Goal: Communication & Community: Share content

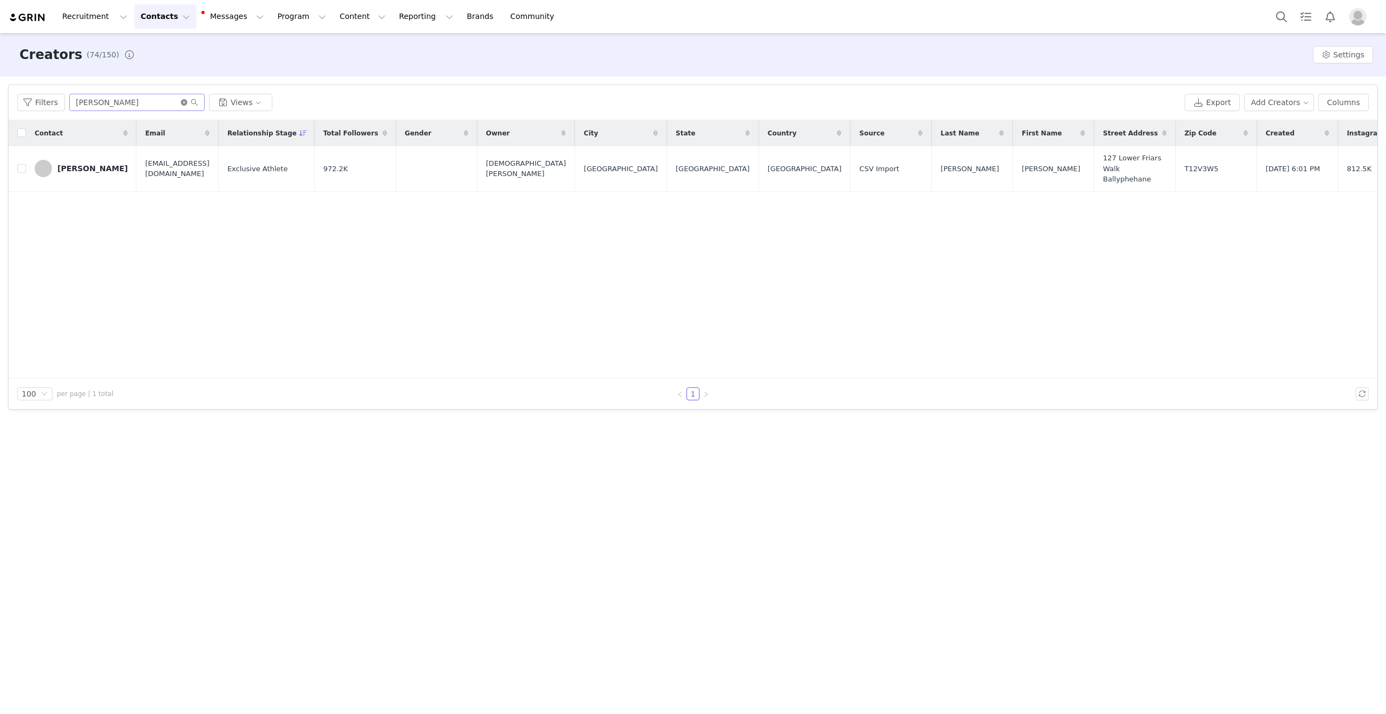
click at [181, 103] on icon "icon: close-circle" at bounding box center [184, 102] width 6 height 6
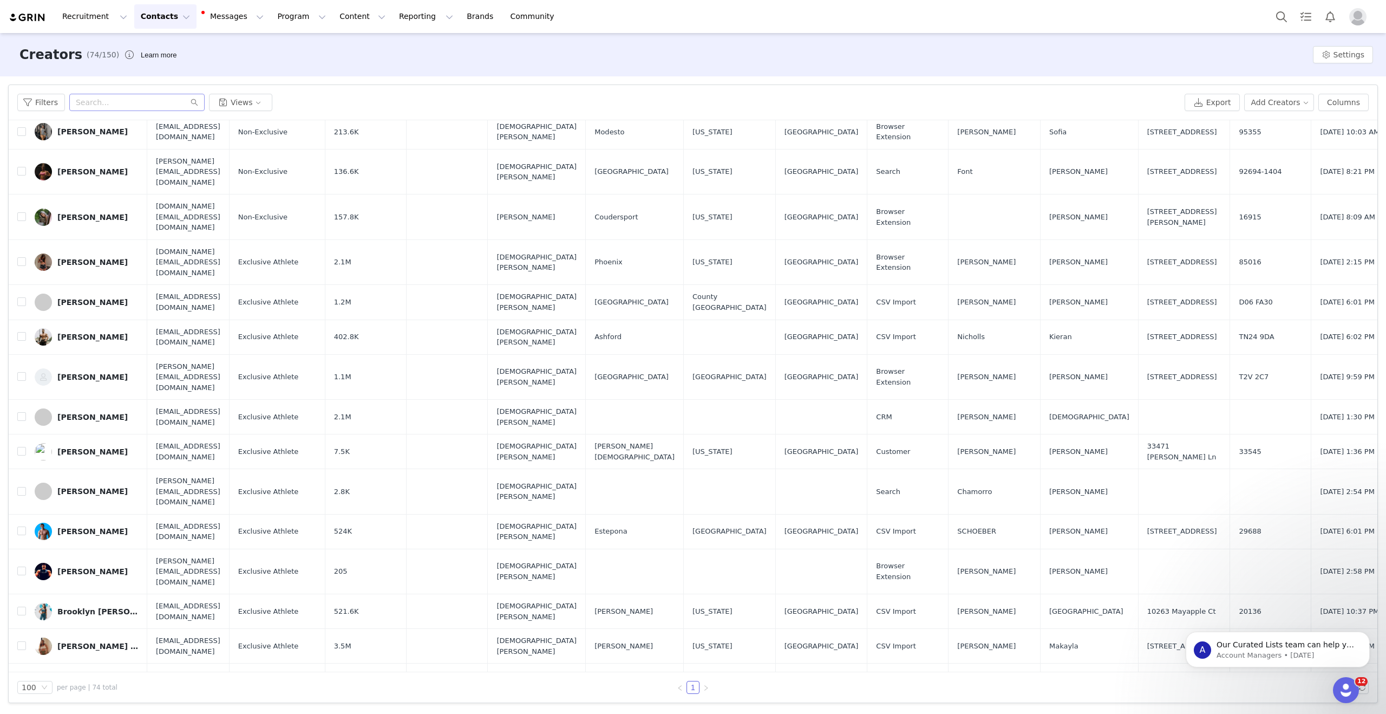
scroll to position [2082, 0]
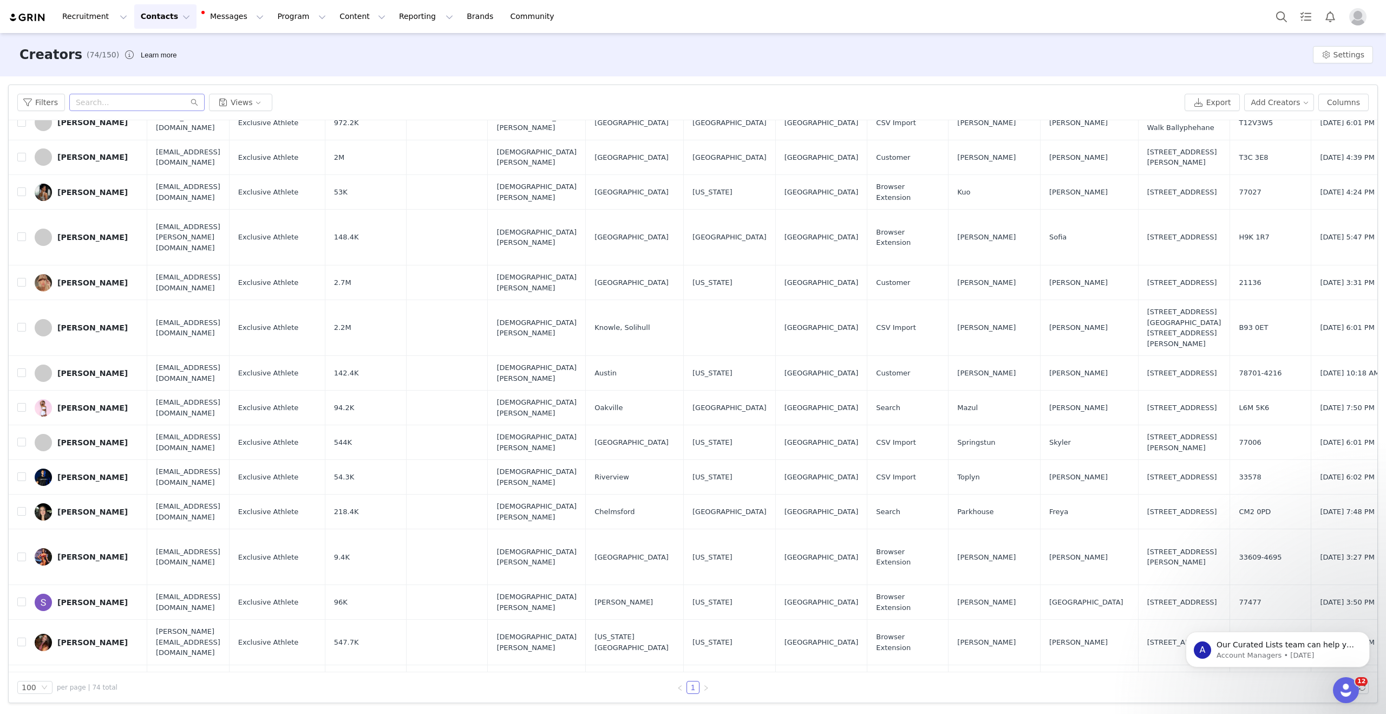
checkbox input "true"
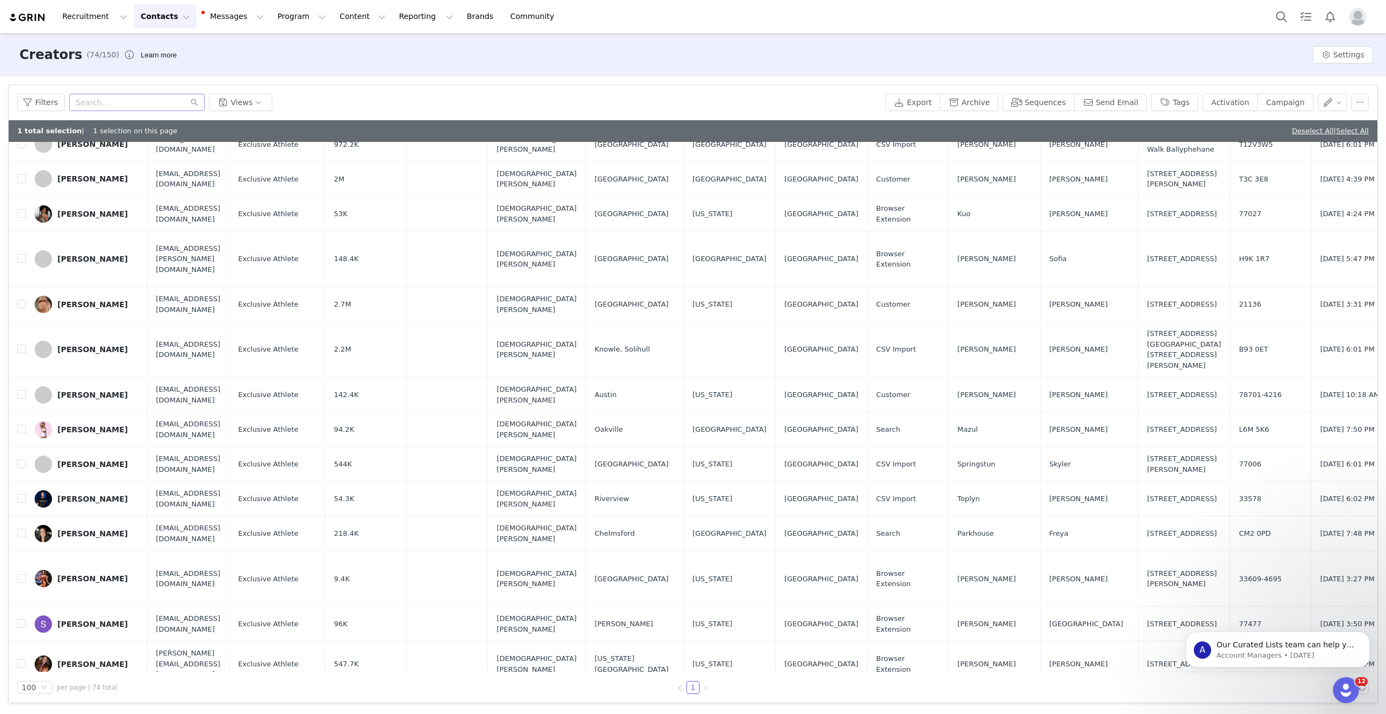
scroll to position [2104, 0]
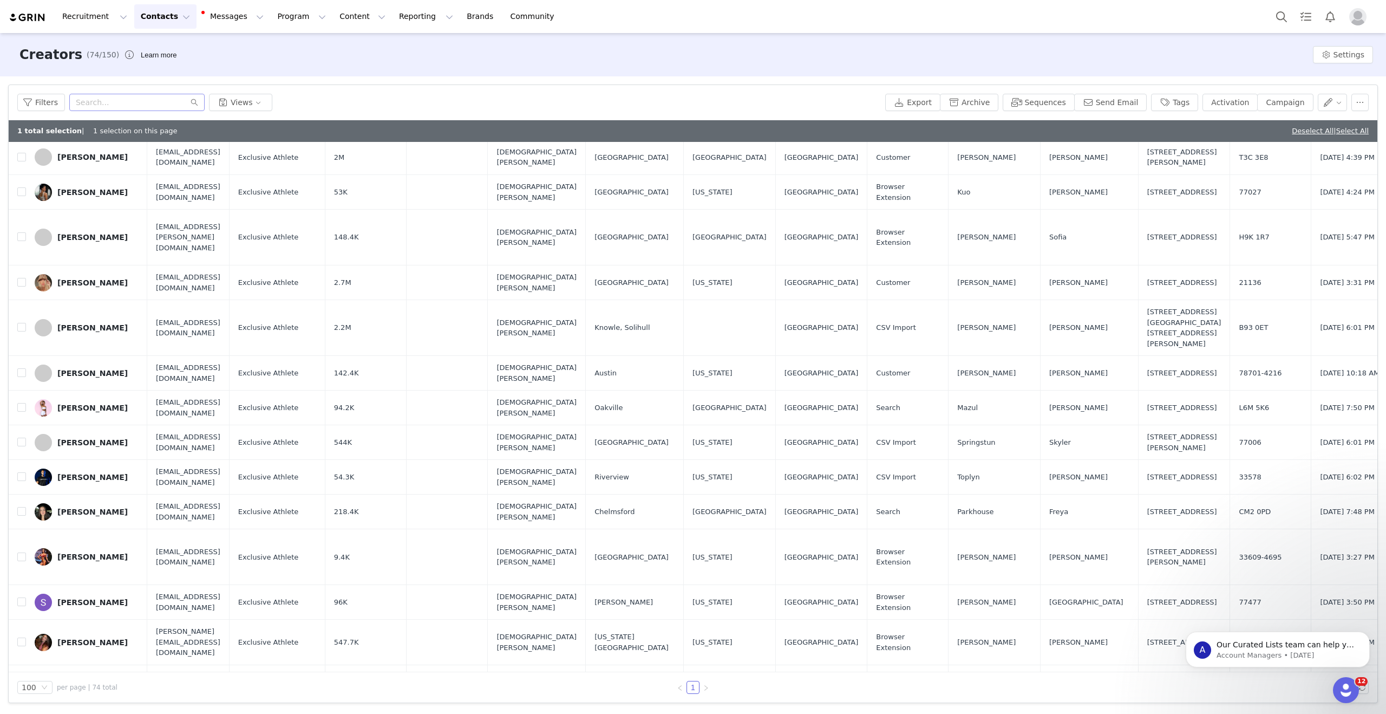
checkbox input "true"
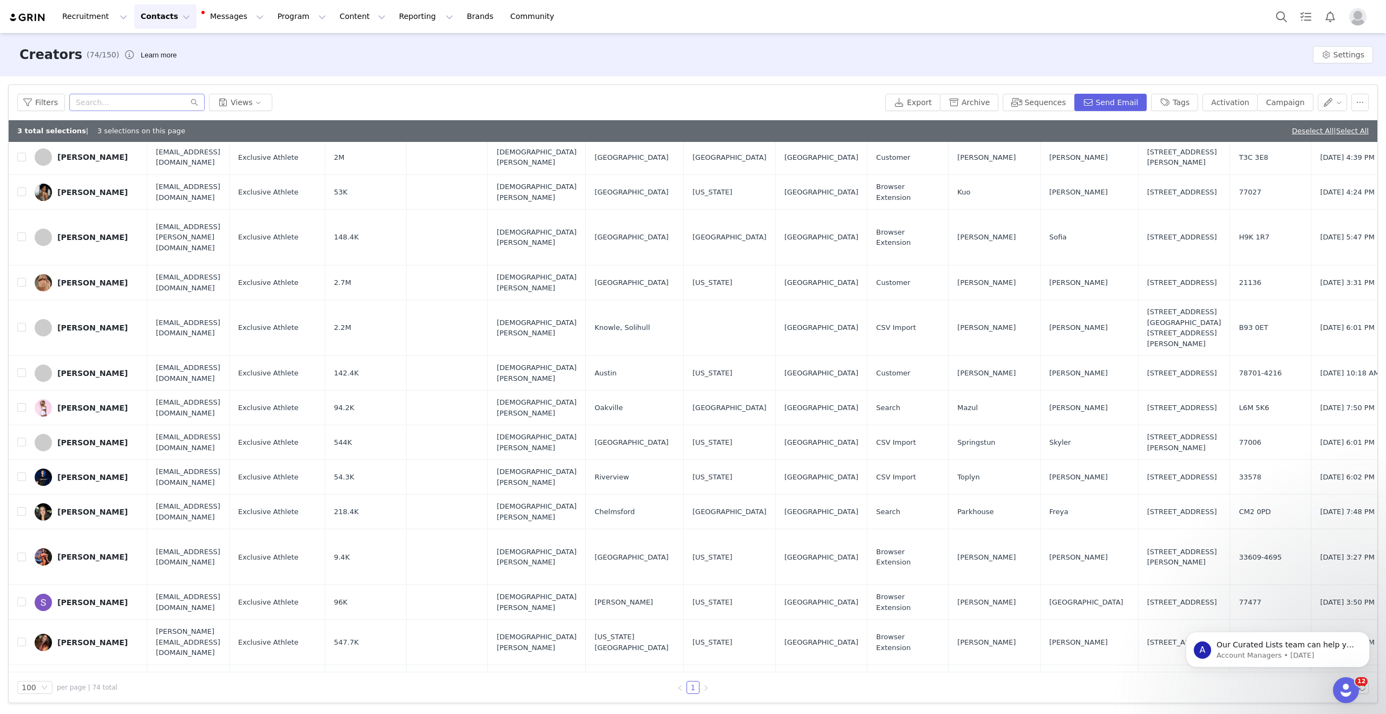
checkbox input "true"
click at [23, 683] on input "checkbox" at bounding box center [21, 687] width 9 height 9
checkbox input "true"
click at [23, 637] on input "checkbox" at bounding box center [21, 641] width 9 height 9
checkbox input "true"
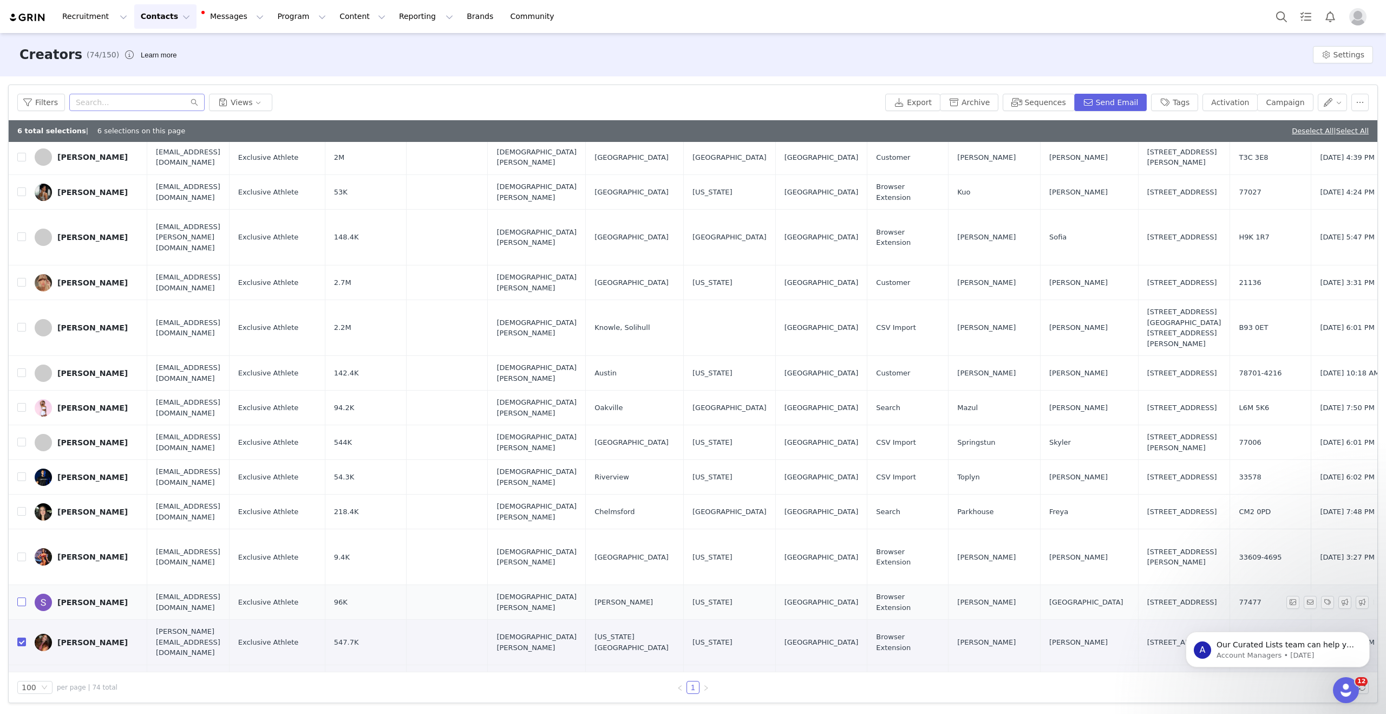
click at [23, 597] on input "checkbox" at bounding box center [21, 601] width 9 height 9
checkbox input "true"
click at [23, 552] on input "checkbox" at bounding box center [21, 556] width 9 height 9
checkbox input "true"
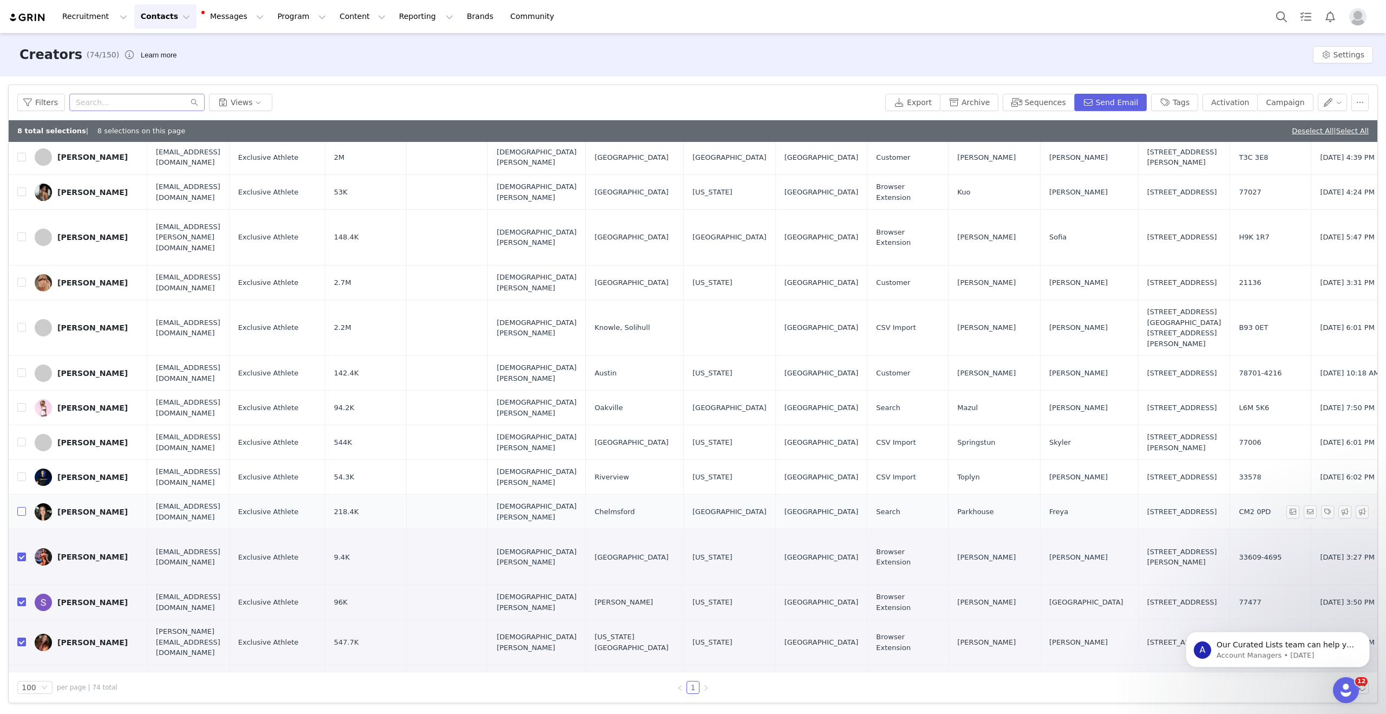
click at [24, 507] on input "checkbox" at bounding box center [21, 511] width 9 height 9
checkbox input "true"
click at [21, 472] on input "checkbox" at bounding box center [21, 476] width 9 height 9
checkbox input "true"
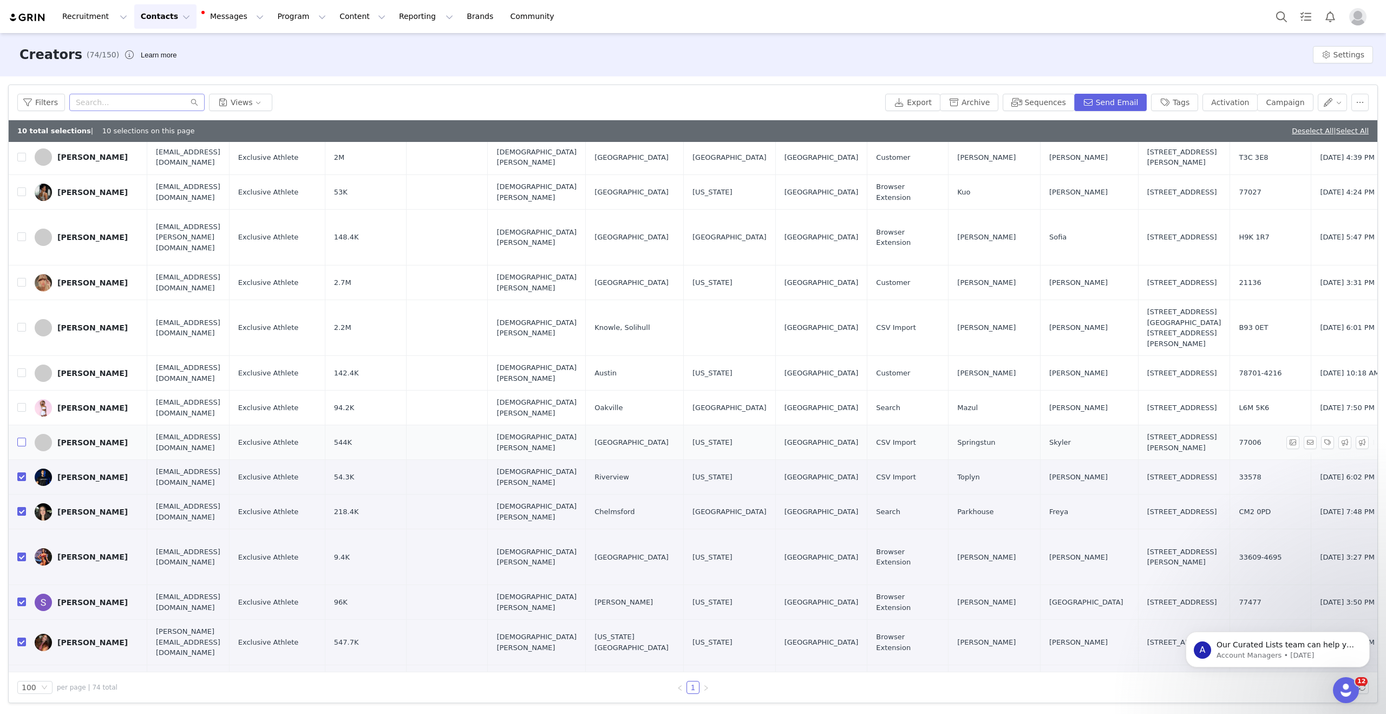
click at [23, 437] on input "checkbox" at bounding box center [21, 441] width 9 height 9
checkbox input "true"
click at [23, 403] on input "checkbox" at bounding box center [21, 407] width 9 height 9
checkbox input "true"
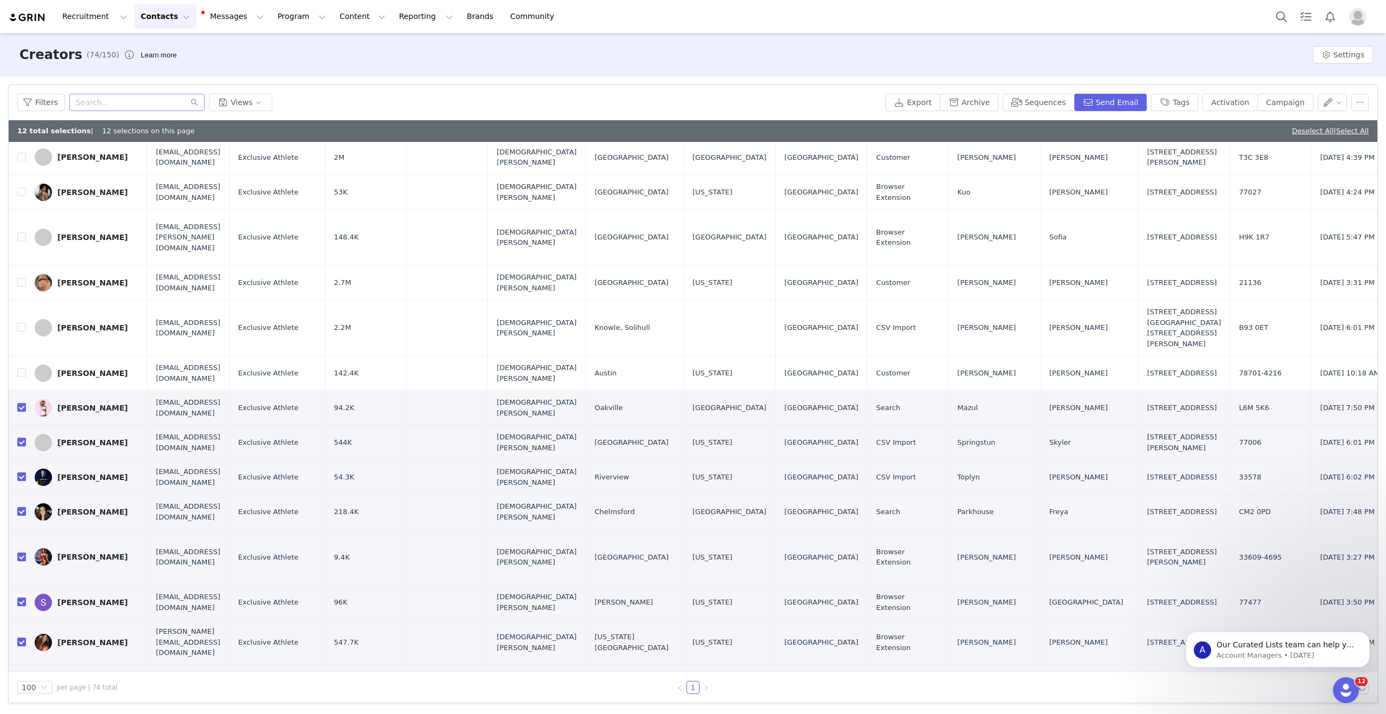
click at [21, 713] on input "checkbox" at bounding box center [21, 726] width 9 height 9
checkbox input "true"
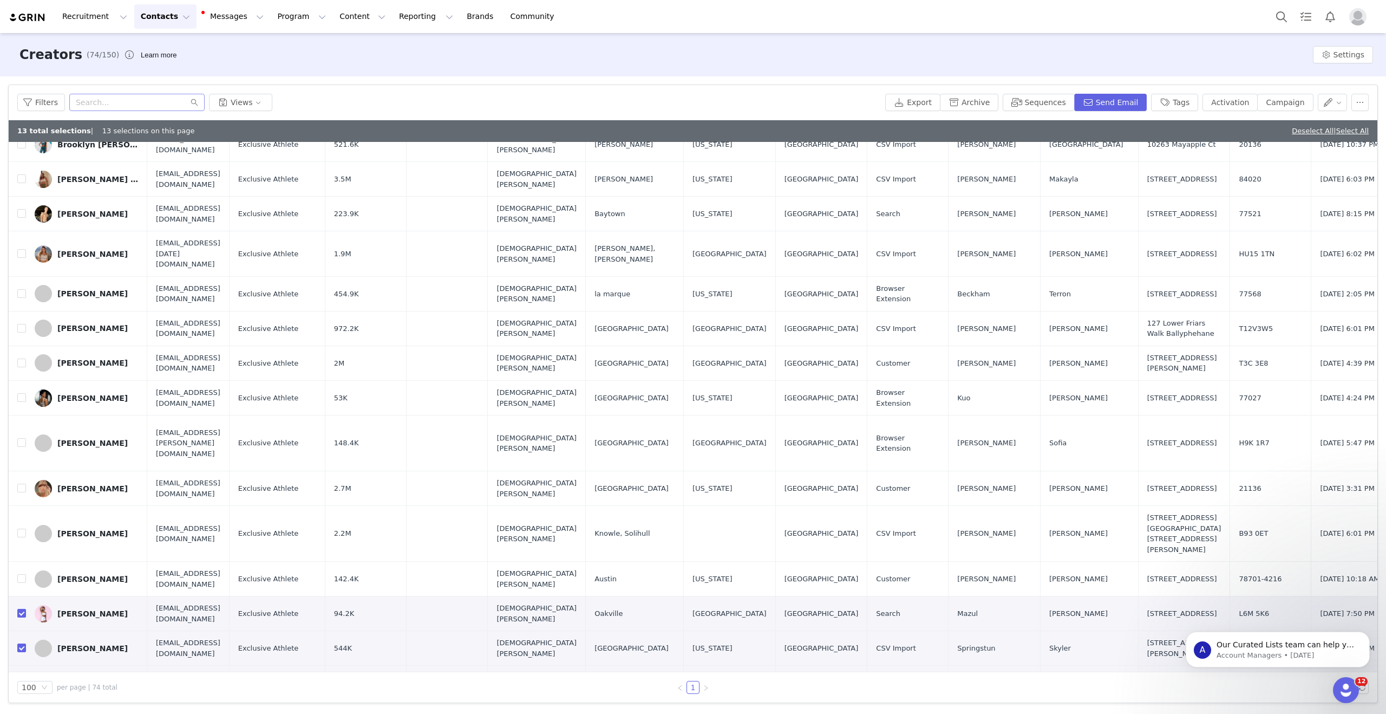
scroll to position [1896, 0]
click at [23, 576] on input "checkbox" at bounding box center [21, 580] width 9 height 9
checkbox input "true"
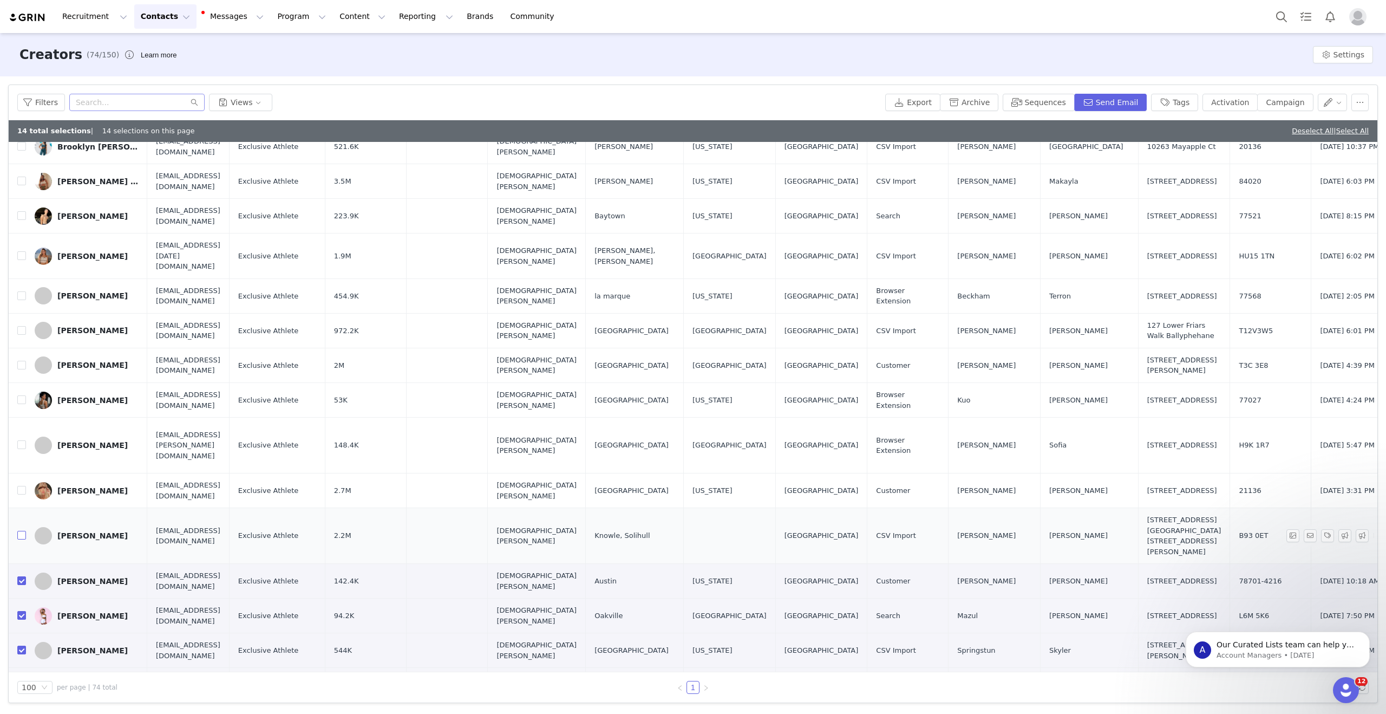
click at [21, 531] on input "checkbox" at bounding box center [21, 535] width 9 height 9
checkbox input "true"
click at [20, 486] on input "checkbox" at bounding box center [21, 490] width 9 height 9
checkbox input "true"
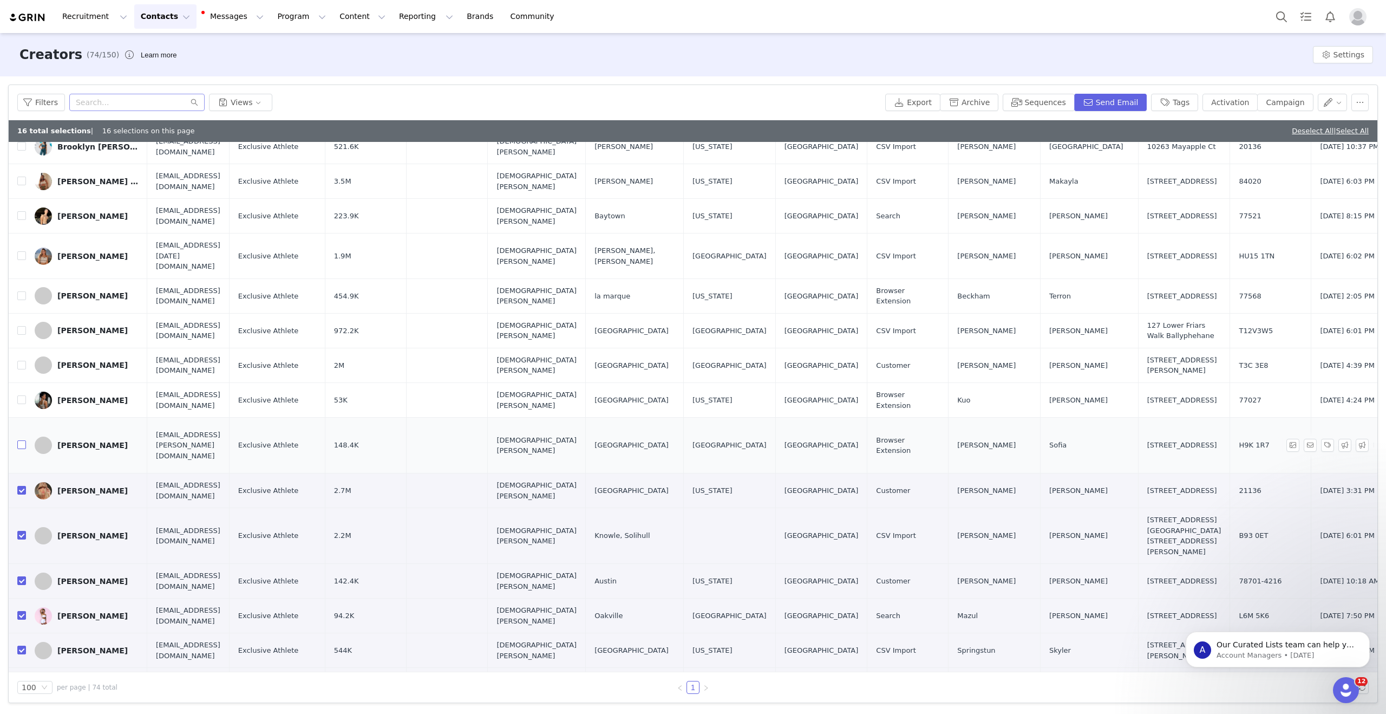
click at [22, 440] on input "checkbox" at bounding box center [21, 444] width 9 height 9
checkbox input "true"
click at [23, 395] on input "checkbox" at bounding box center [21, 399] width 9 height 9
checkbox input "true"
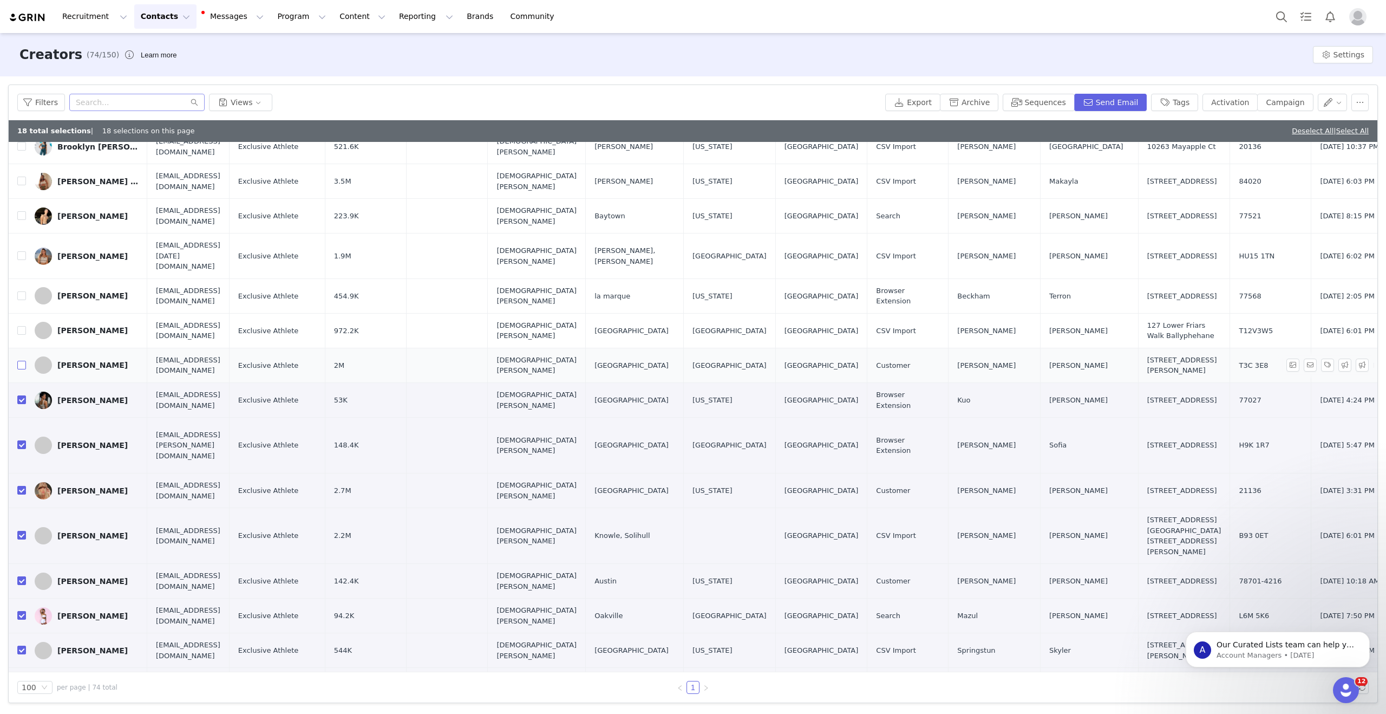
click at [22, 361] on input "checkbox" at bounding box center [21, 365] width 9 height 9
checkbox input "true"
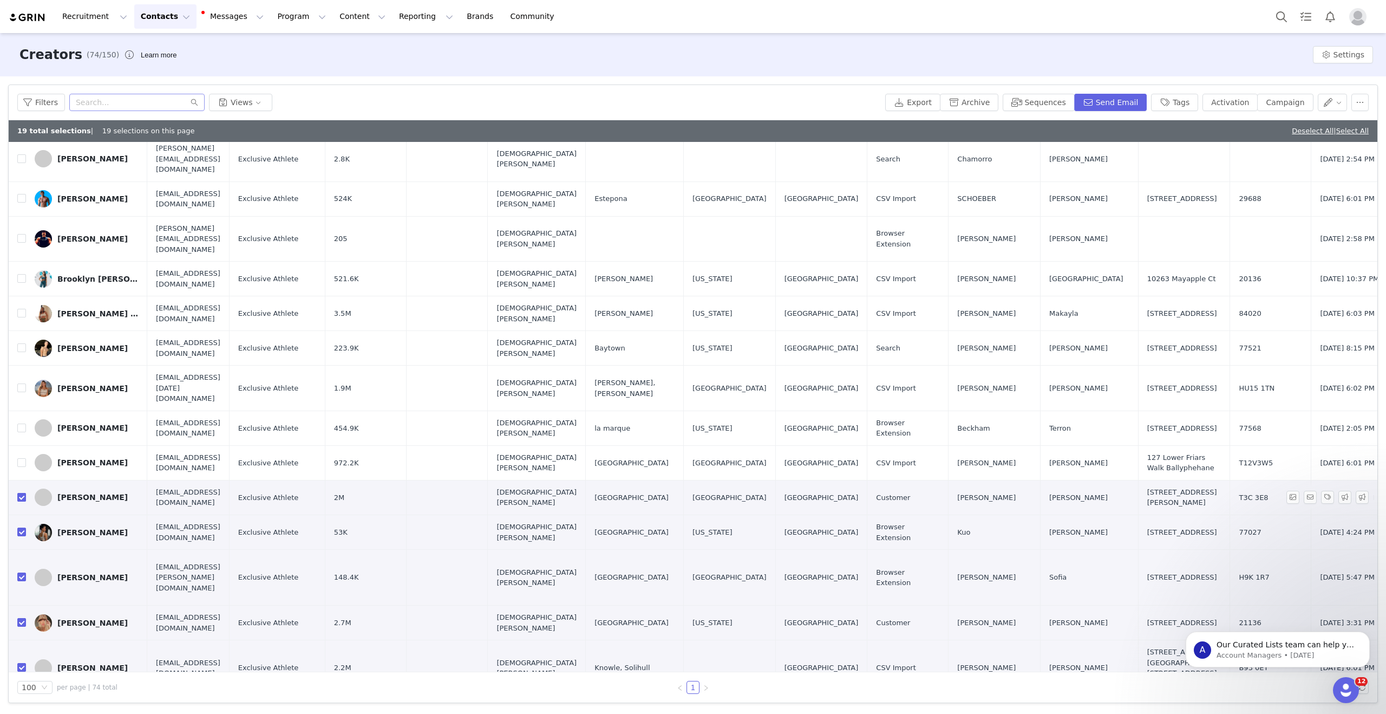
scroll to position [1753, 0]
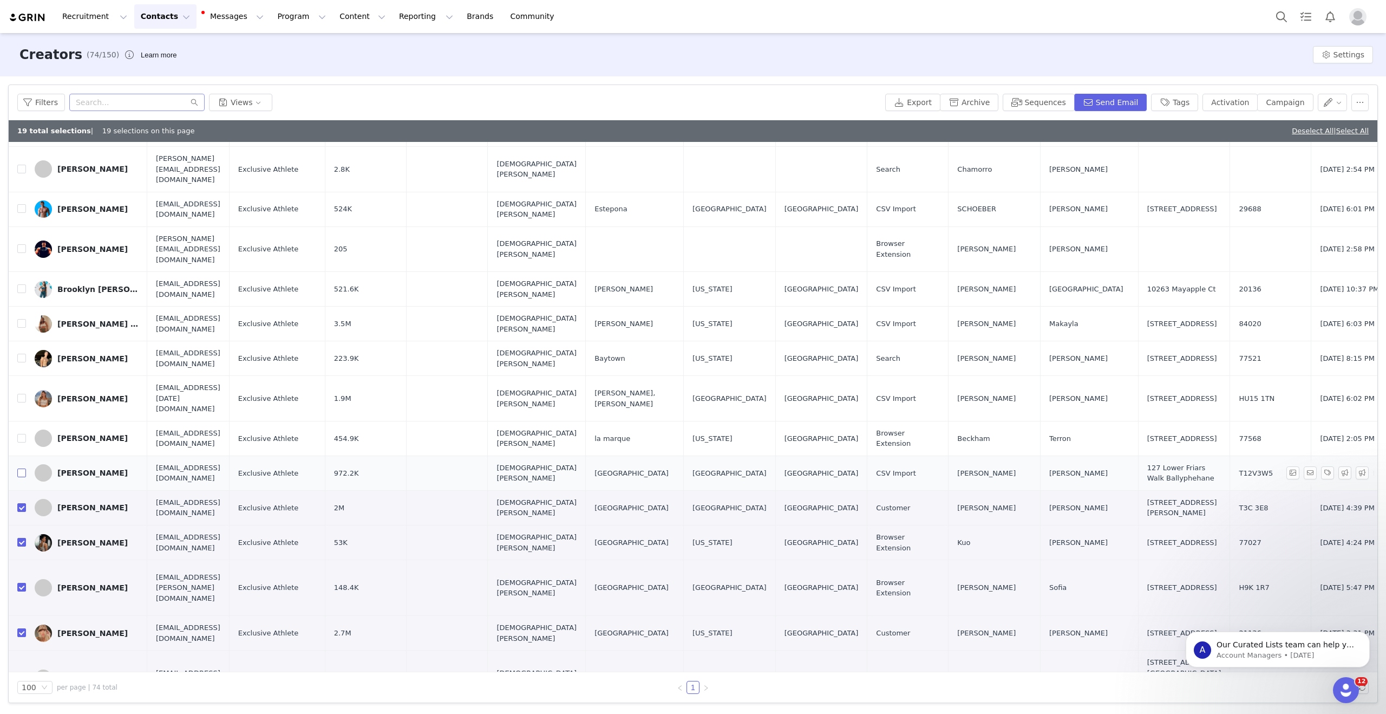
click at [22, 468] on input "checkbox" at bounding box center [21, 472] width 9 height 9
checkbox input "true"
click at [21, 434] on input "checkbox" at bounding box center [21, 438] width 9 height 9
checkbox input "true"
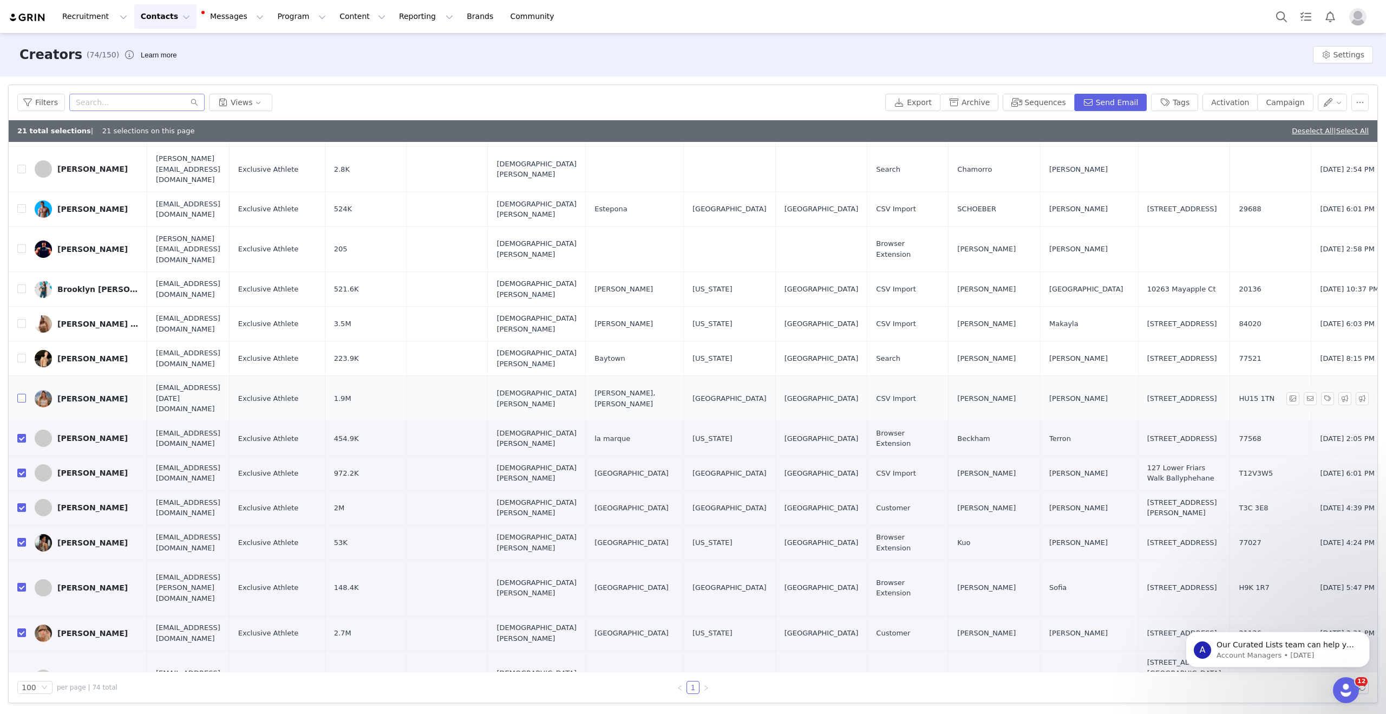
click at [22, 394] on input "checkbox" at bounding box center [21, 398] width 9 height 9
checkbox input "true"
click at [23, 354] on input "checkbox" at bounding box center [21, 358] width 9 height 9
checkbox input "true"
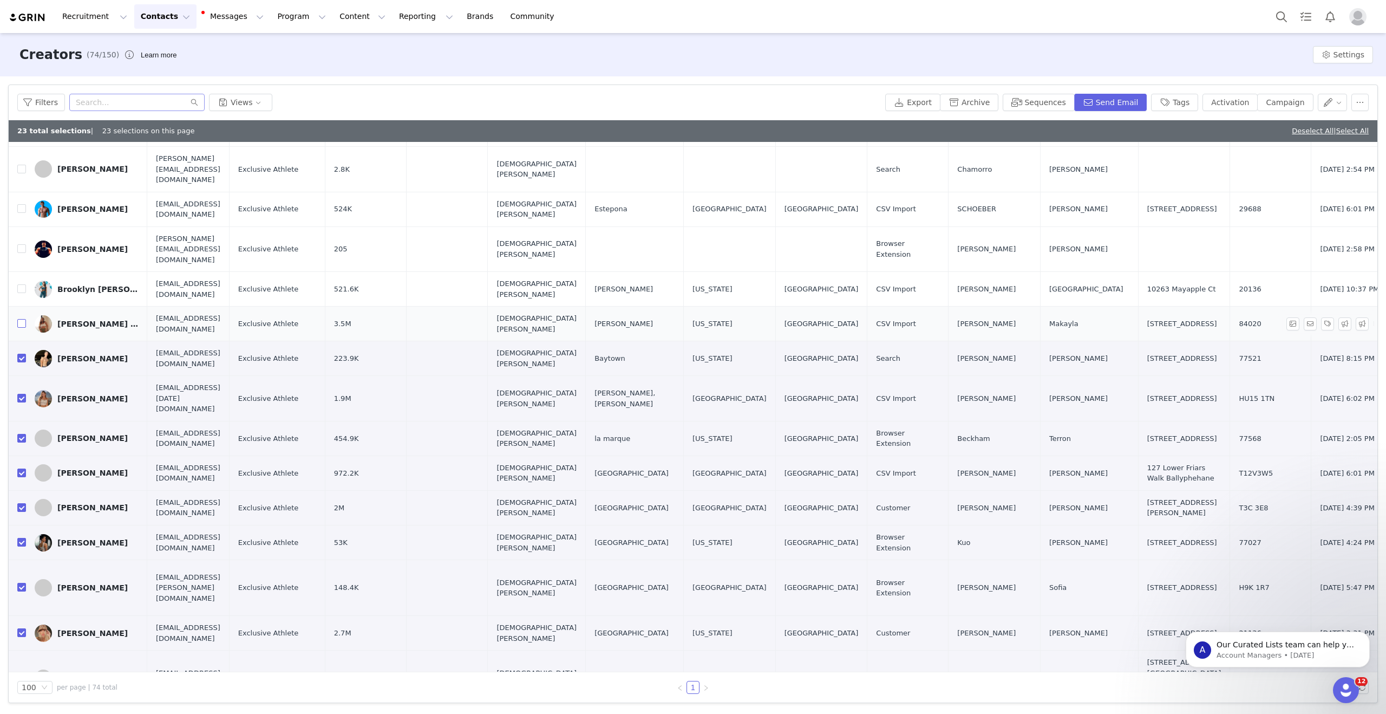
click at [24, 319] on input "checkbox" at bounding box center [21, 323] width 9 height 9
checkbox input "true"
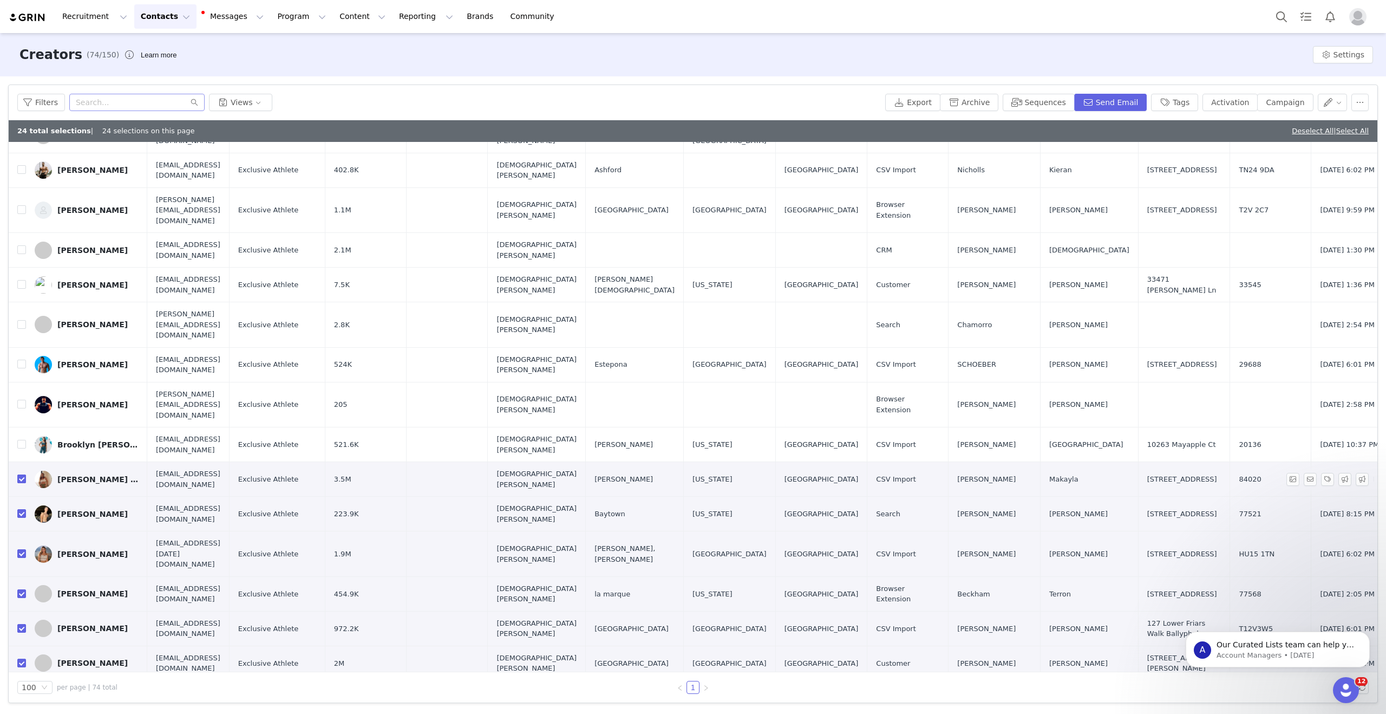
scroll to position [1592, 0]
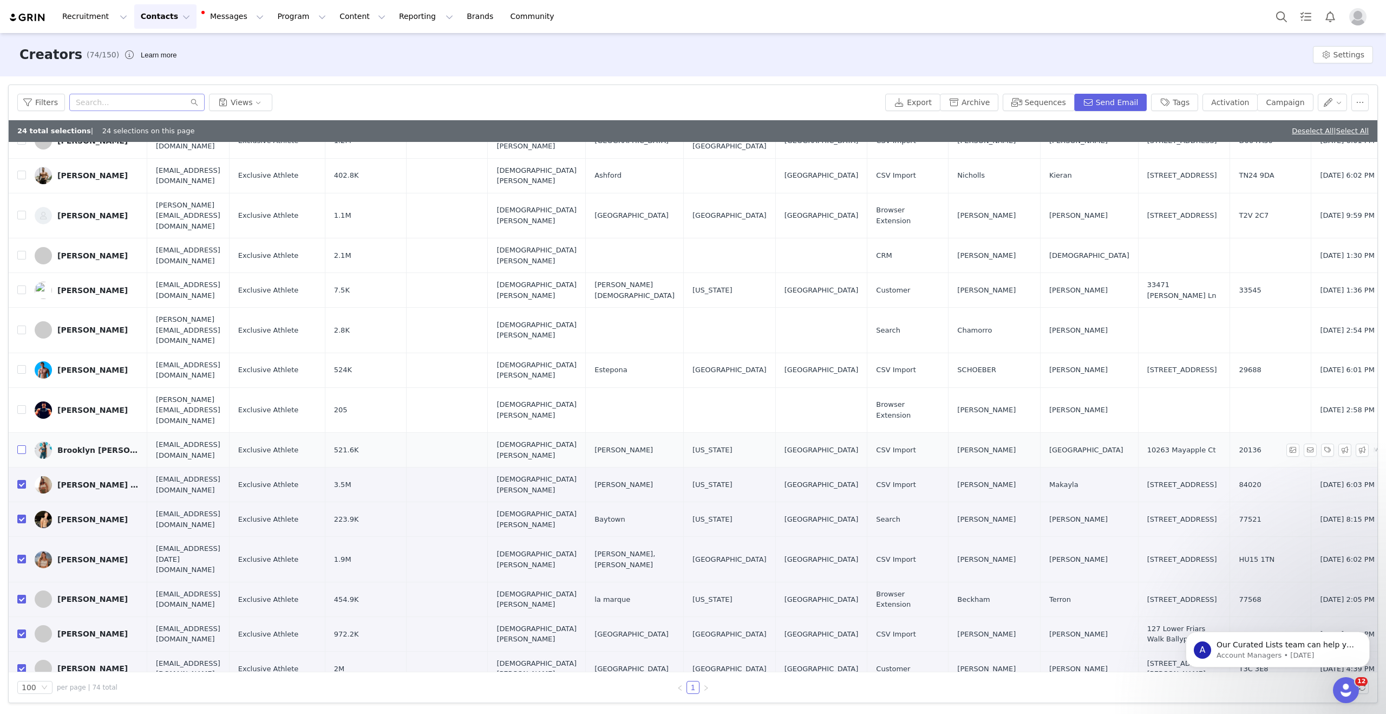
click at [21, 445] on input "checkbox" at bounding box center [21, 449] width 9 height 9
checkbox input "true"
click at [21, 405] on input "checkbox" at bounding box center [21, 409] width 9 height 9
checkbox input "true"
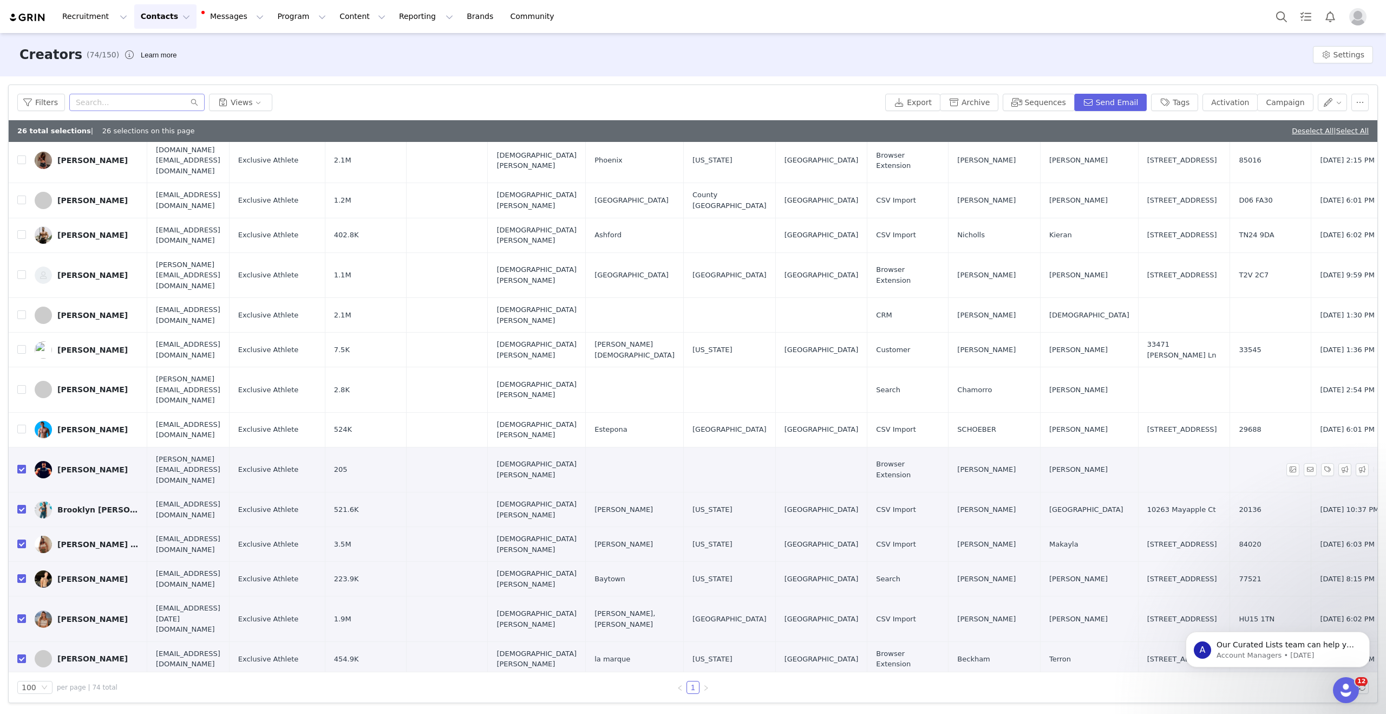
scroll to position [1530, 0]
click at [23, 427] on input "checkbox" at bounding box center [21, 431] width 9 height 9
checkbox input "true"
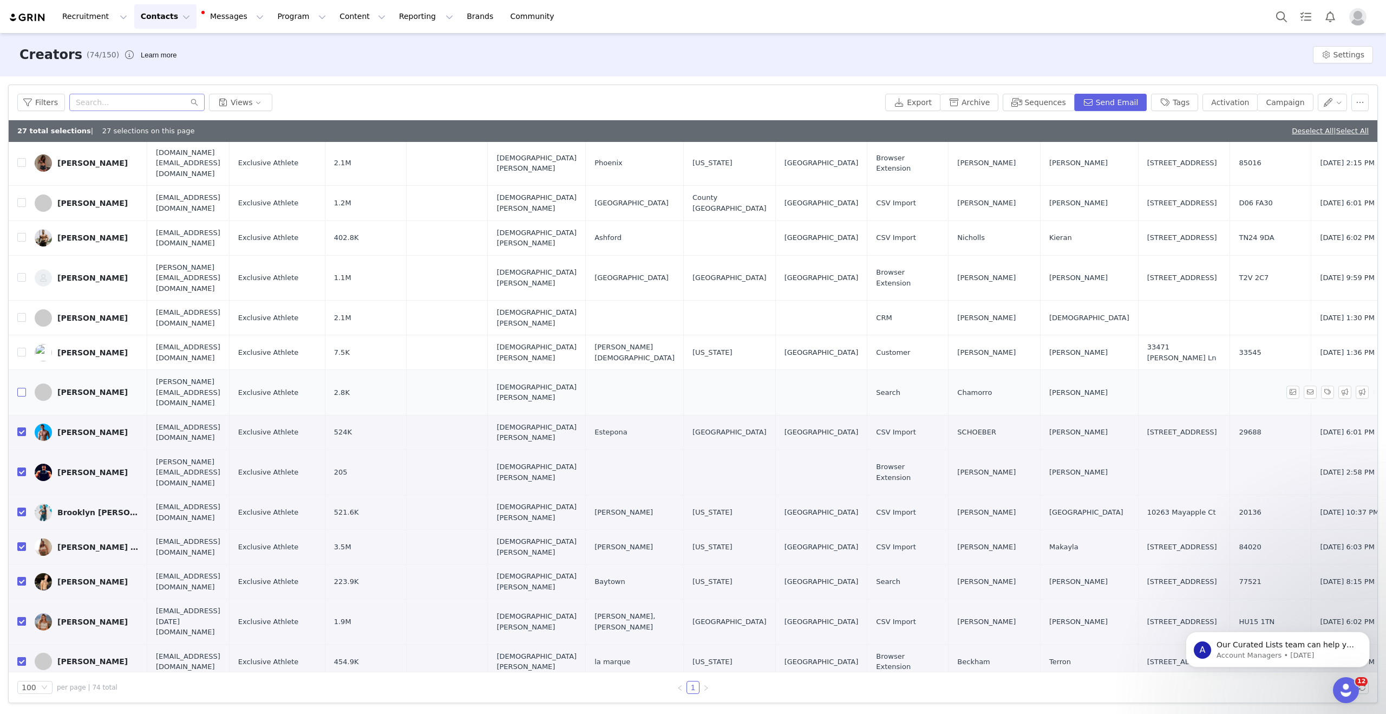
click at [23, 388] on input "checkbox" at bounding box center [21, 392] width 9 height 9
checkbox input "true"
click at [22, 348] on input "checkbox" at bounding box center [21, 352] width 9 height 9
checkbox input "true"
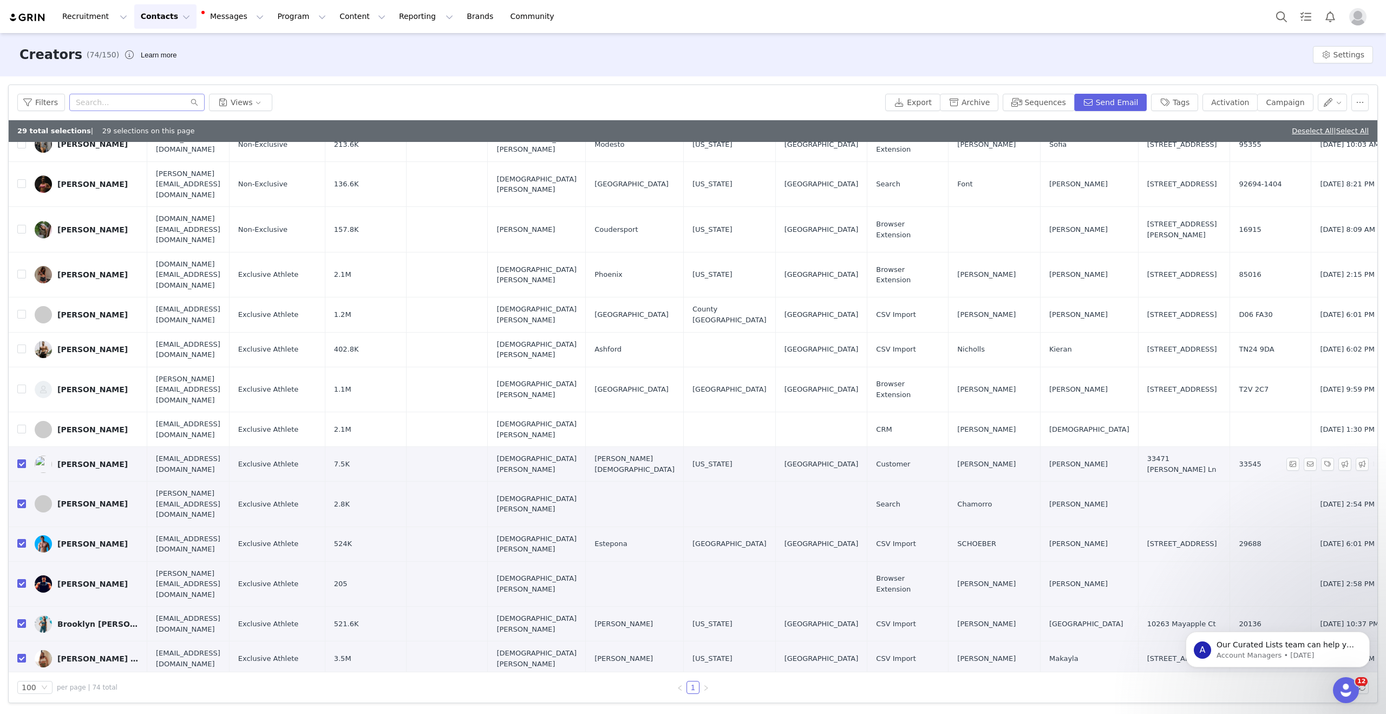
scroll to position [1419, 0]
click at [19, 384] on input "checkbox" at bounding box center [21, 388] width 9 height 9
checkbox input "true"
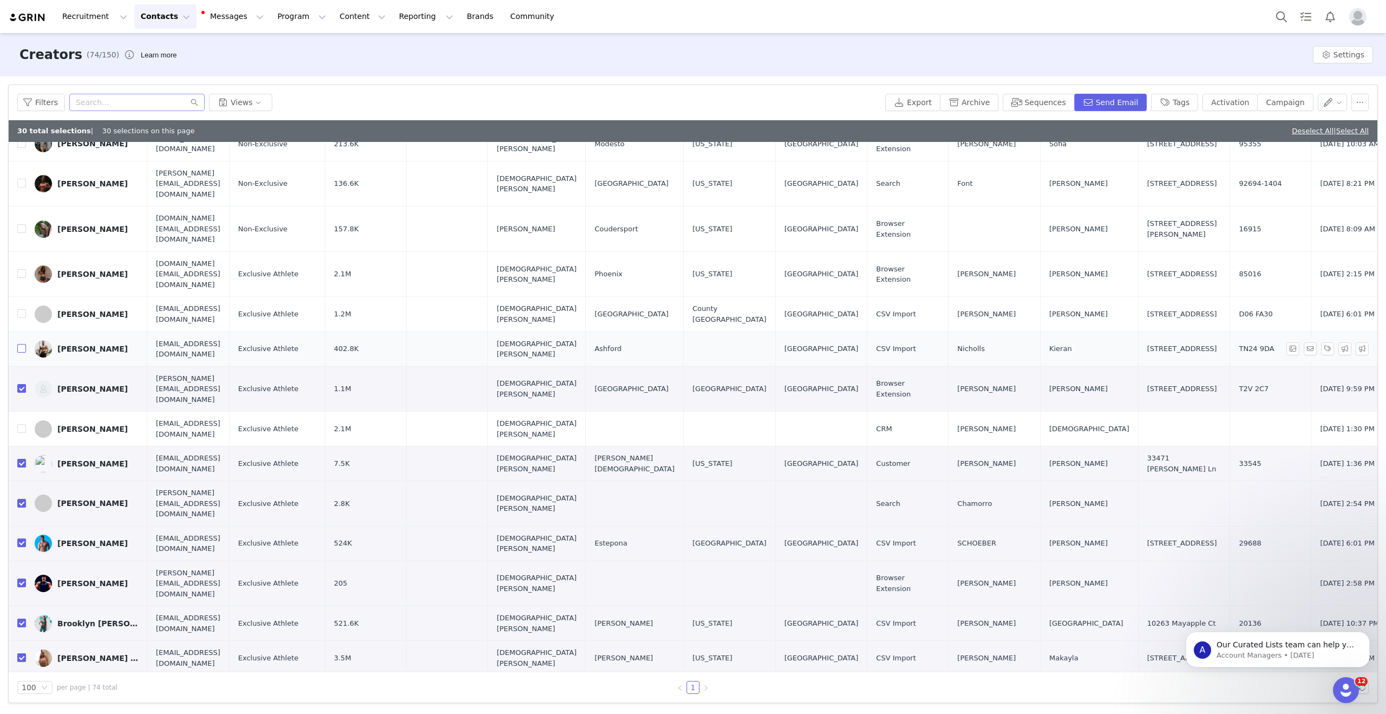
click at [22, 344] on input "checkbox" at bounding box center [21, 348] width 9 height 9
checkbox input "true"
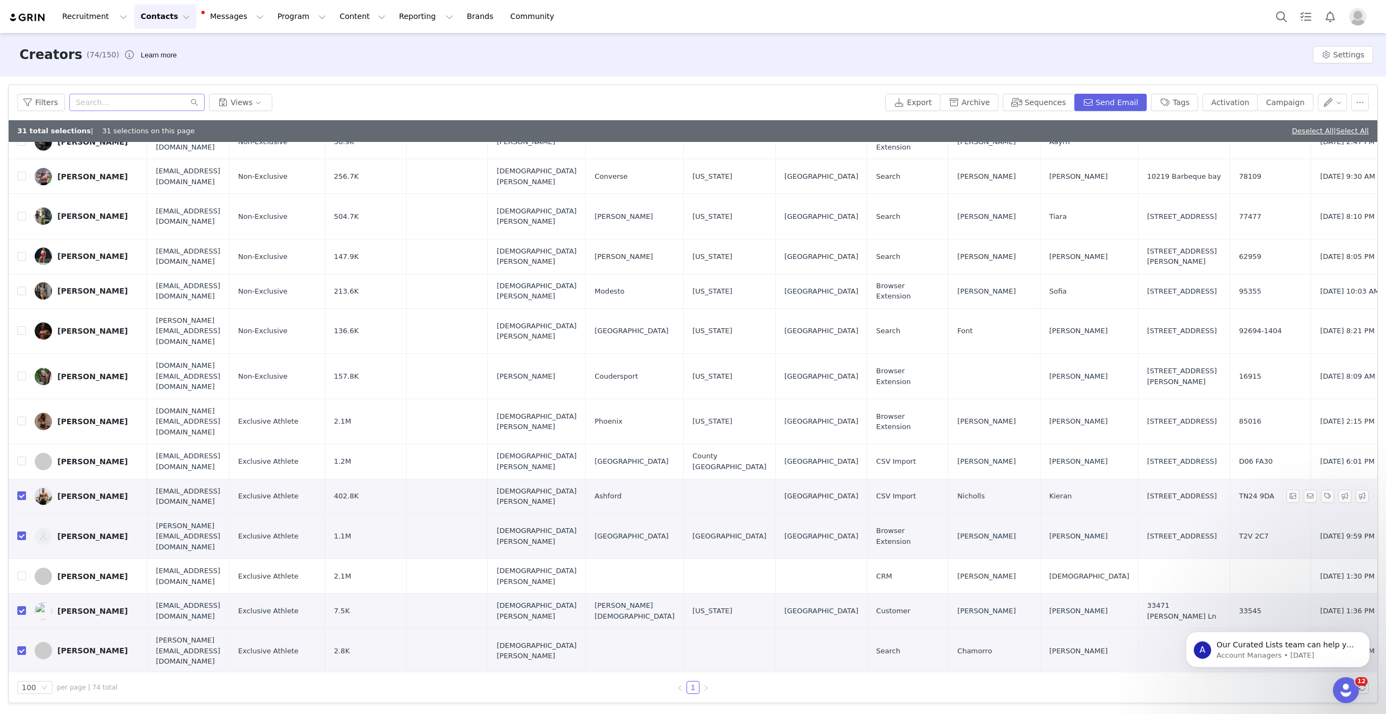
scroll to position [1269, 0]
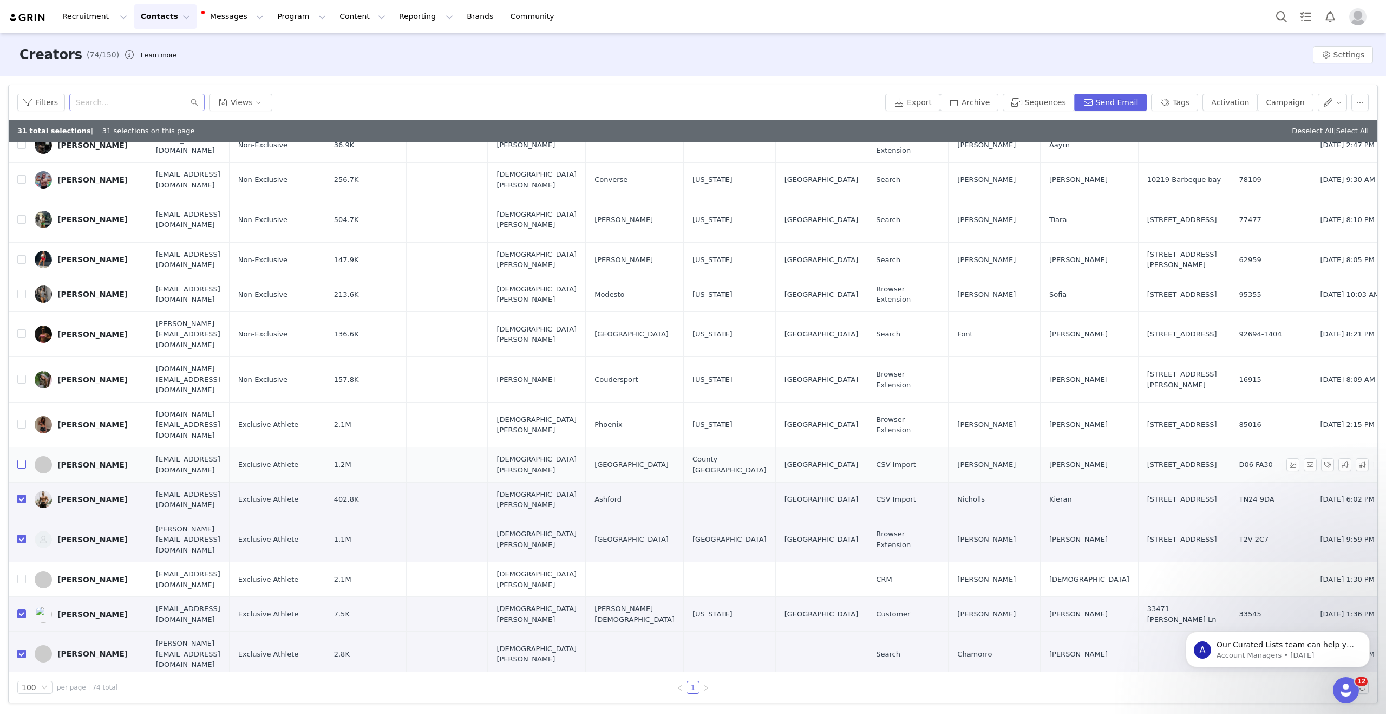
click at [19, 460] on input "checkbox" at bounding box center [21, 464] width 9 height 9
checkbox input "true"
click at [21, 420] on input "checkbox" at bounding box center [21, 424] width 9 height 9
checkbox input "true"
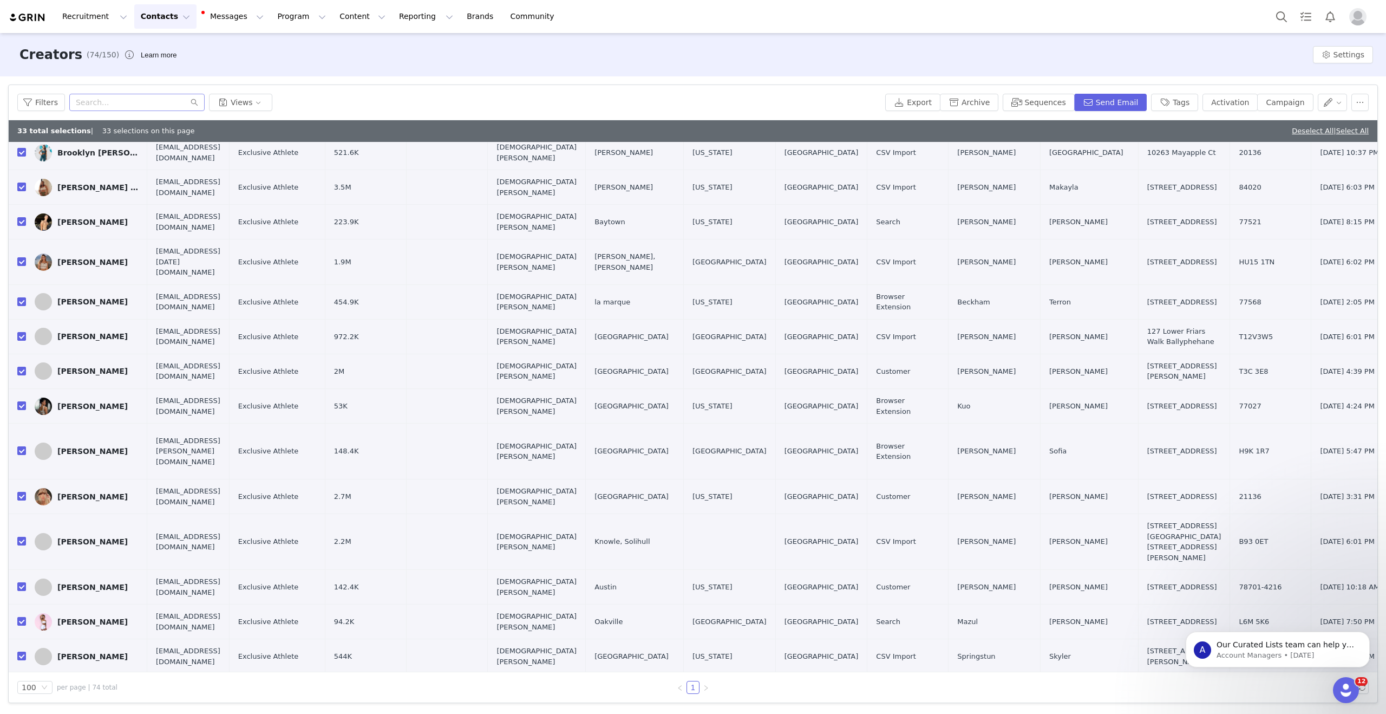
scroll to position [2104, 0]
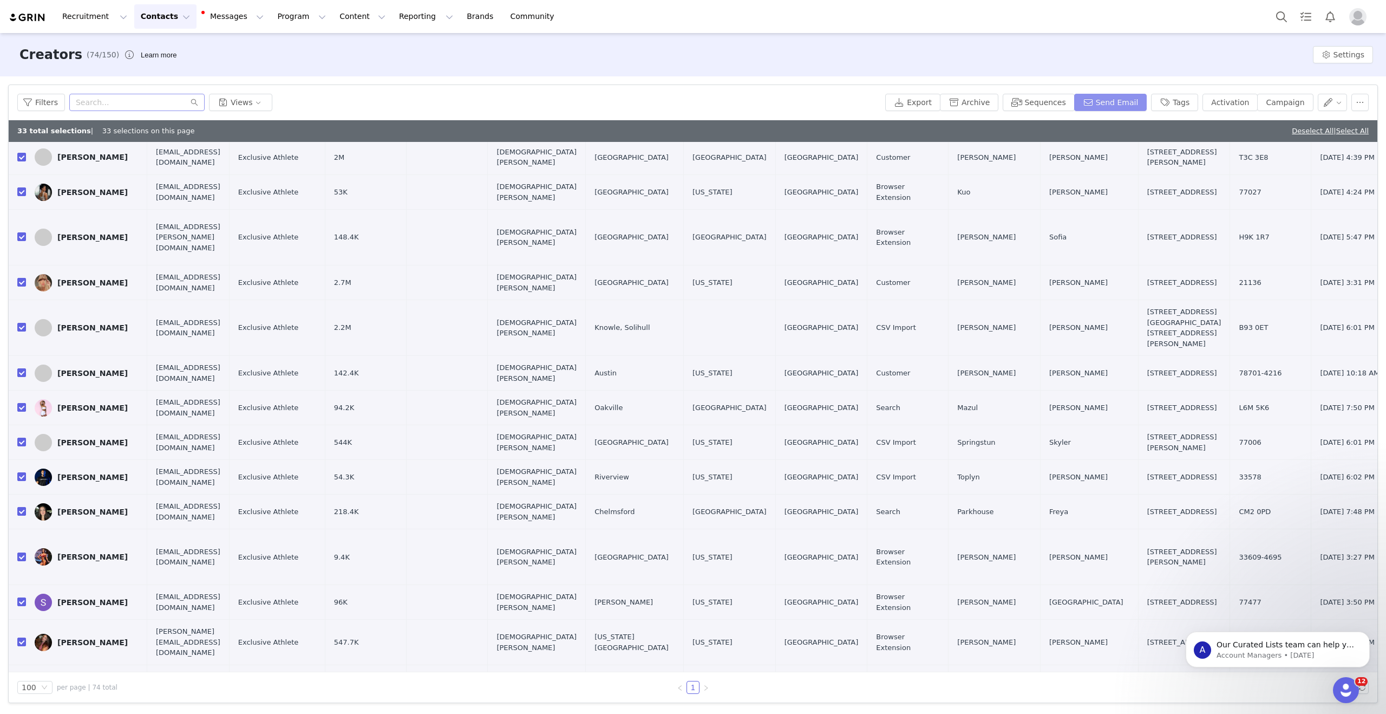
click at [1112, 102] on button "Send Email" at bounding box center [1110, 102] width 73 height 17
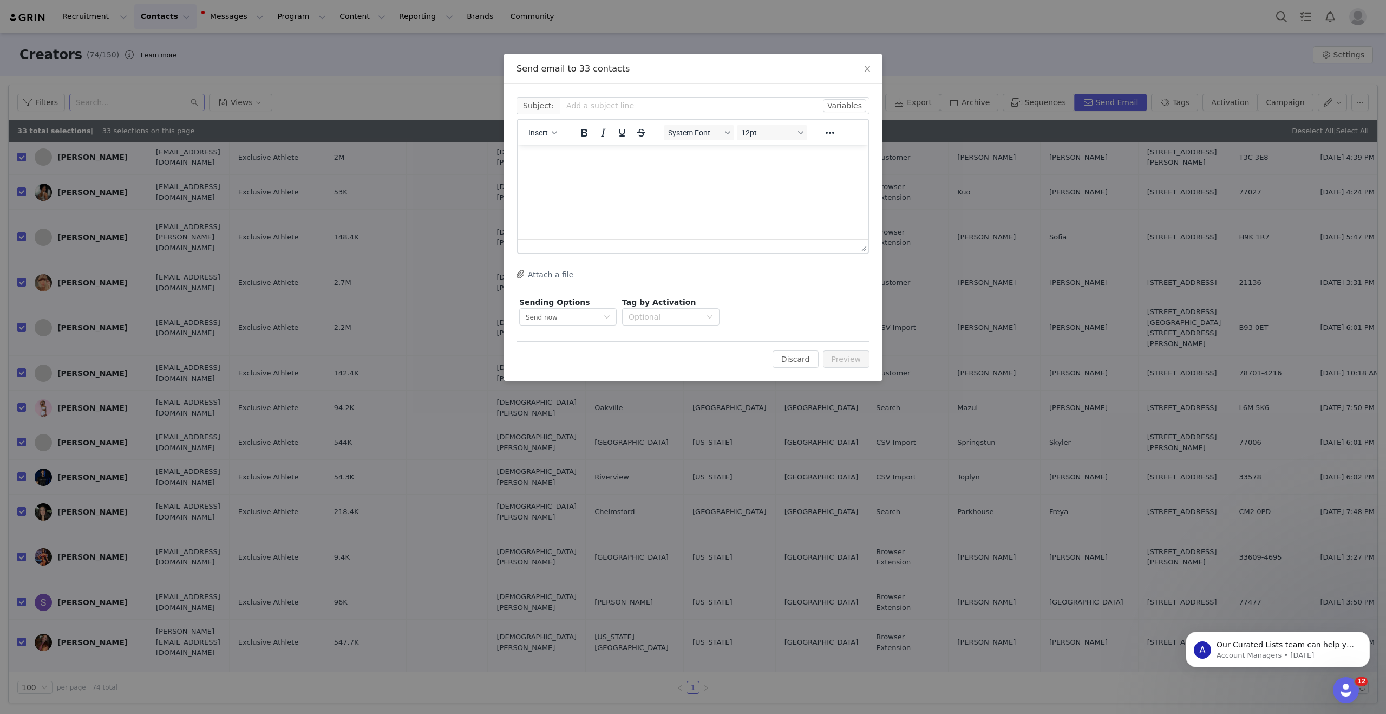
scroll to position [0, 0]
click at [577, 174] on html at bounding box center [693, 159] width 351 height 29
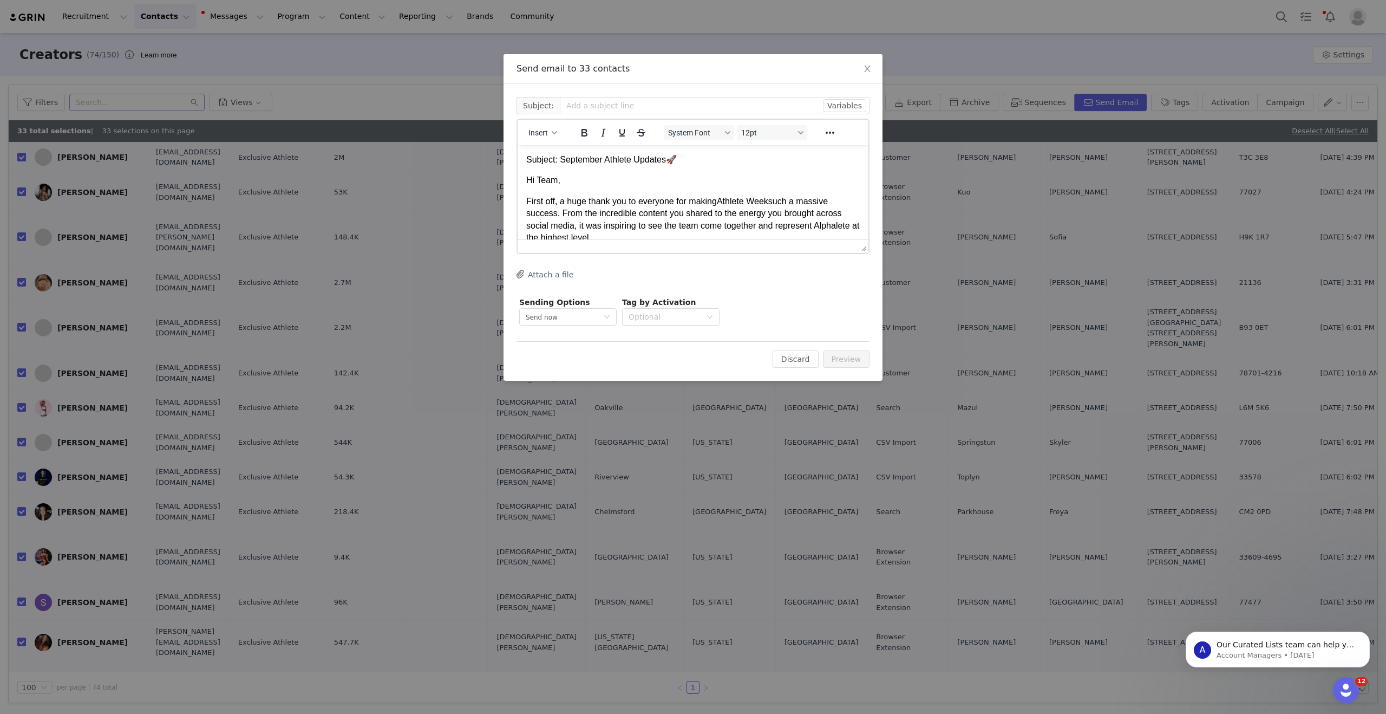
scroll to position [656, 0]
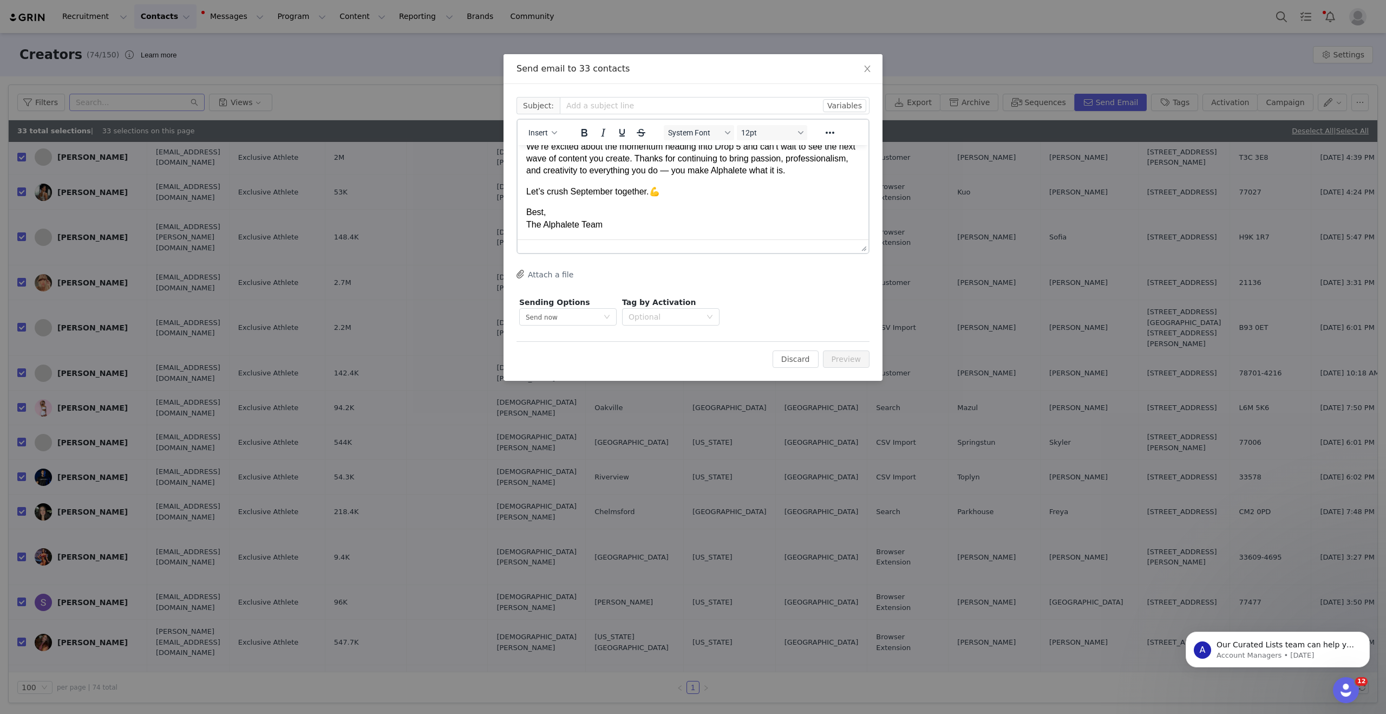
click at [668, 198] on p "Let’s crush September together. 💪" at bounding box center [693, 192] width 334 height 12
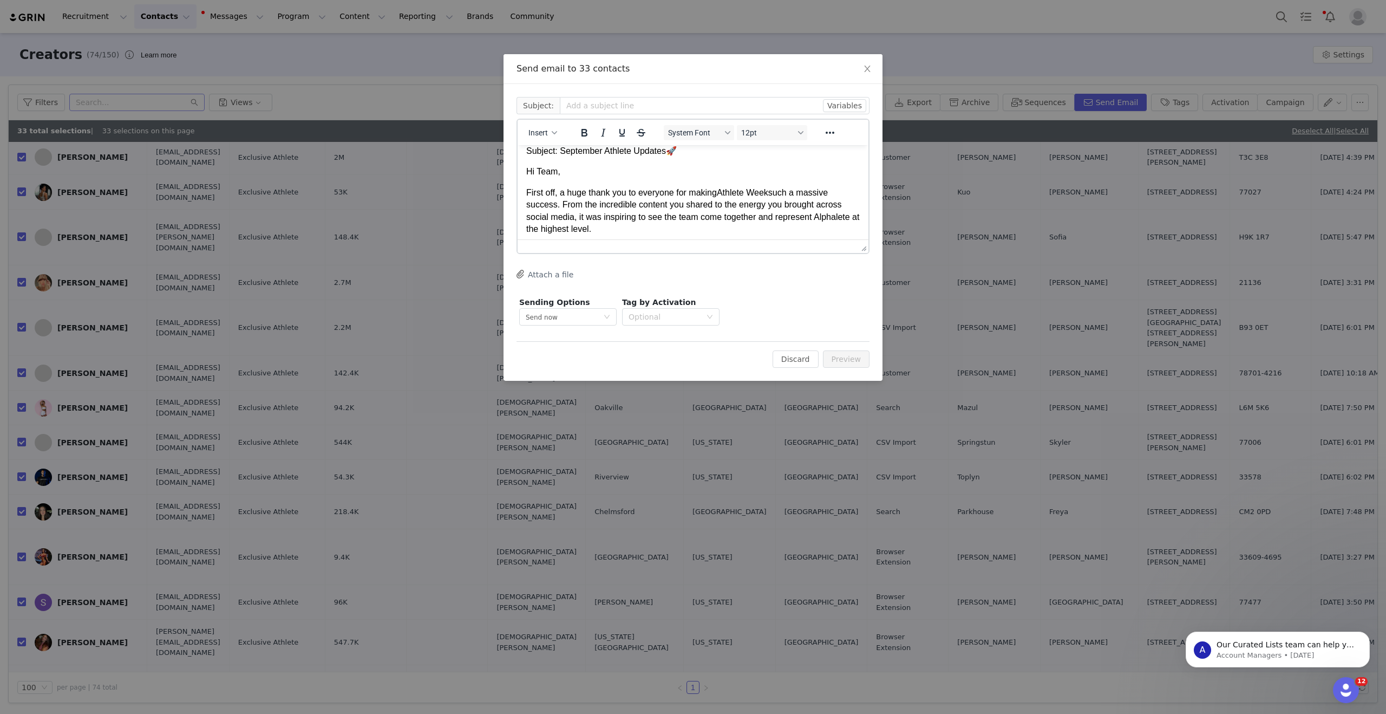
scroll to position [0, 0]
drag, startPoint x: 671, startPoint y: 161, endPoint x: 563, endPoint y: 160, distance: 108.3
click at [563, 160] on span "Subject: September Athlete Updates" at bounding box center [596, 159] width 140 height 9
copy span "September Athlete Updates"
click at [616, 101] on input "text" at bounding box center [715, 105] width 310 height 17
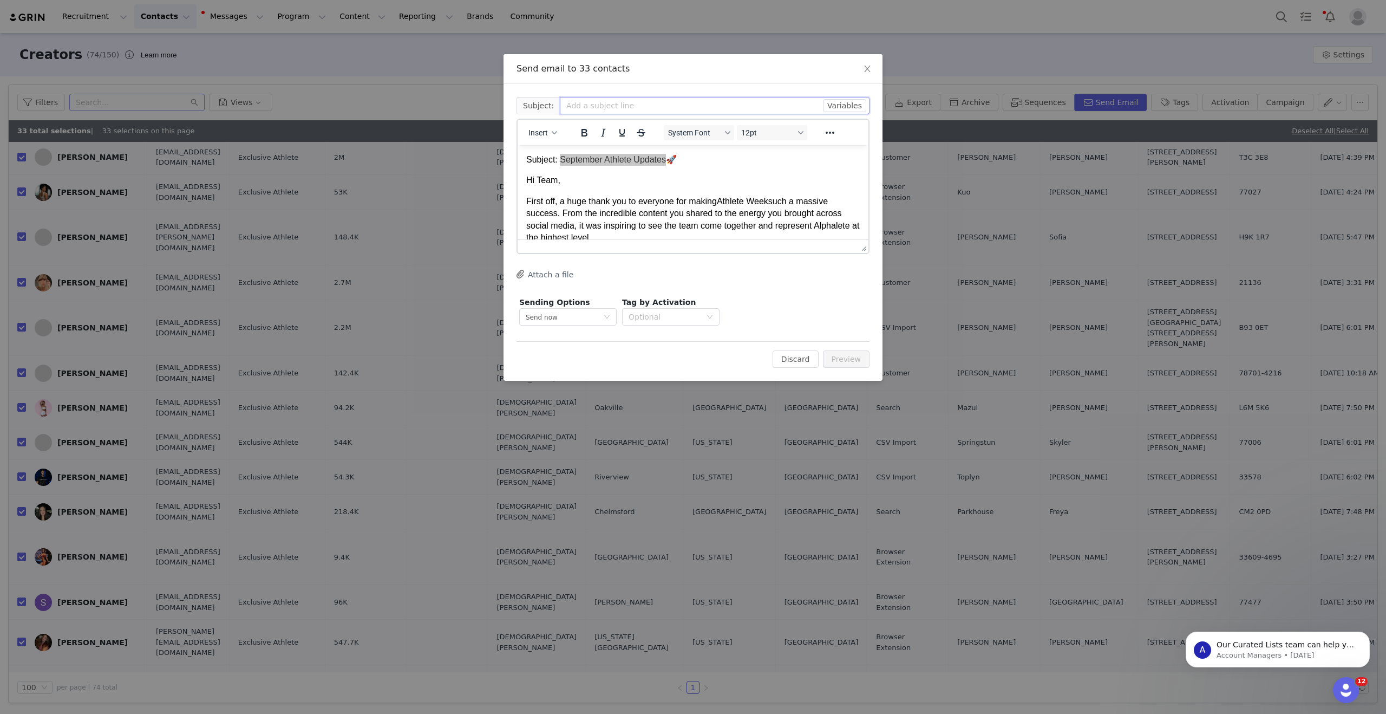
paste input "September Athlete Updates"
type input "September Athlete Updates"
click at [685, 156] on p "Subject: September Athlete Updates 🚀" at bounding box center [693, 160] width 334 height 12
drag, startPoint x: 684, startPoint y: 158, endPoint x: 522, endPoint y: 158, distance: 161.9
click at [522, 158] on html "Subject: September Athlete Updates 🚀 Hi Team, First off, a huge thank you to ev…" at bounding box center [693, 519] width 351 height 748
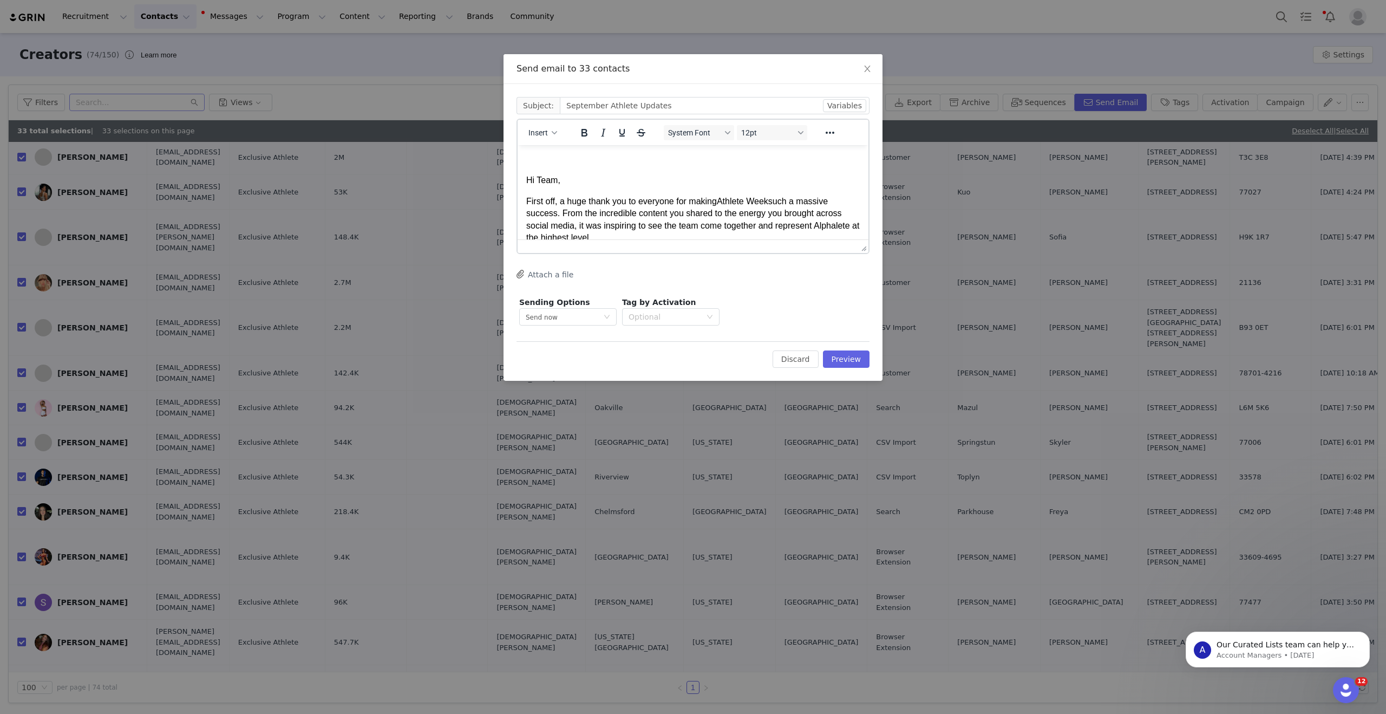
click at [526, 180] on p "Hi Team," at bounding box center [693, 180] width 334 height 12
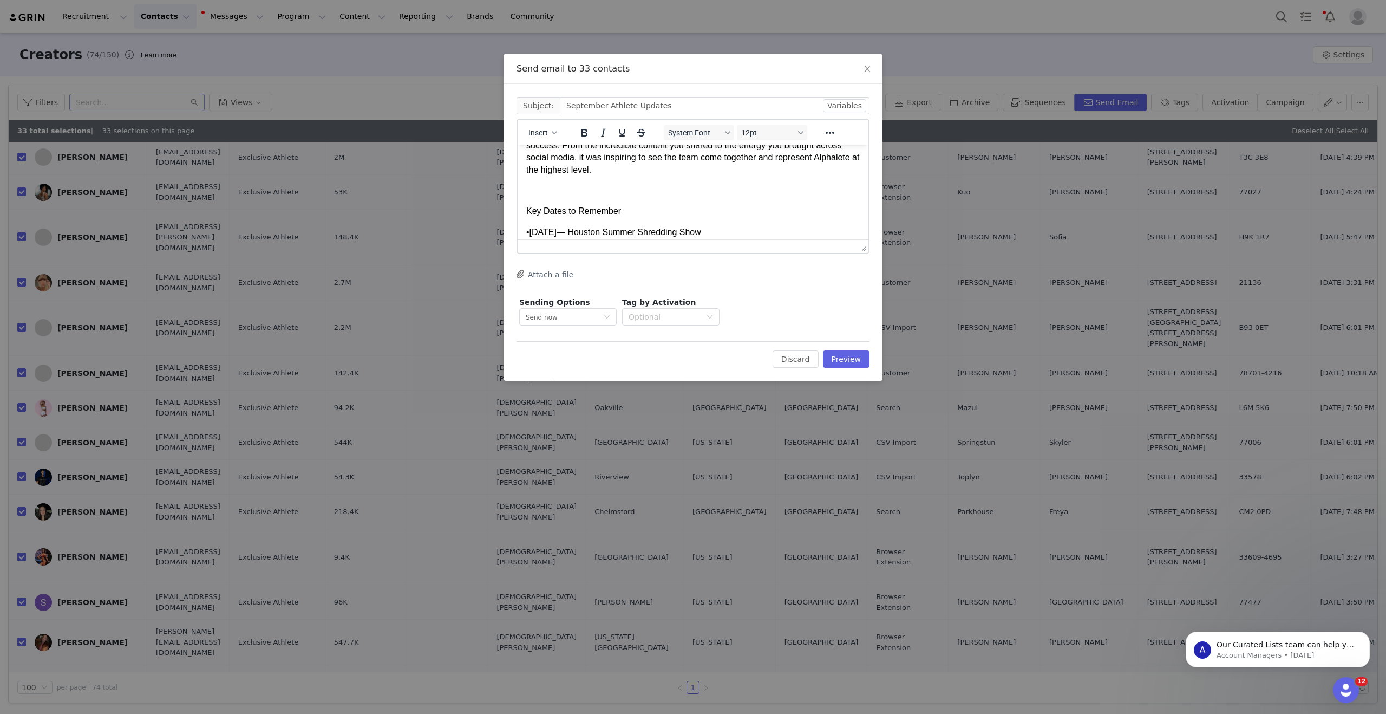
scroll to position [44, 0]
click at [622, 216] on p "Key Dates to Remember" at bounding box center [693, 214] width 334 height 12
click at [629, 193] on p "Rich Text Area. Press ALT-0 for help." at bounding box center [693, 194] width 334 height 12
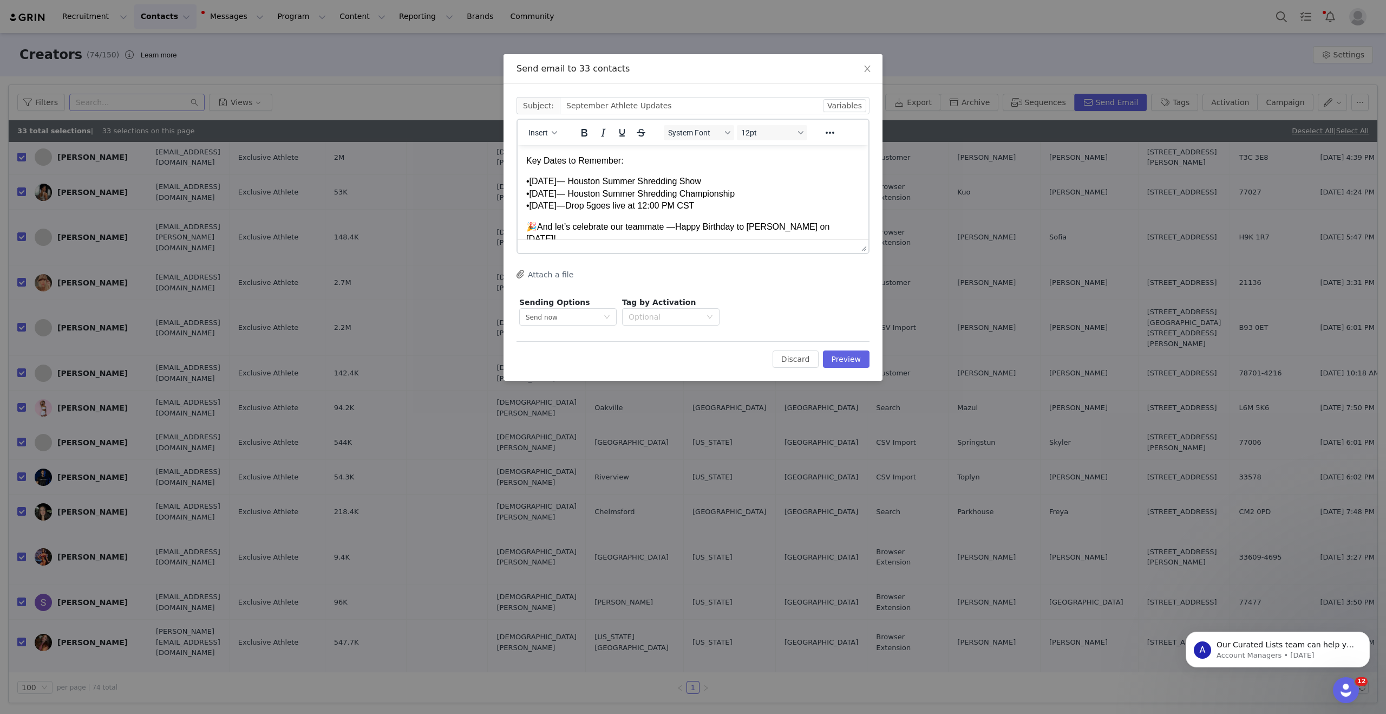
scroll to position [84, 0]
click at [561, 195] on div "• [DATE] — Drop 5 goes live at 12:00 PM CST" at bounding box center [693, 199] width 334 height 12
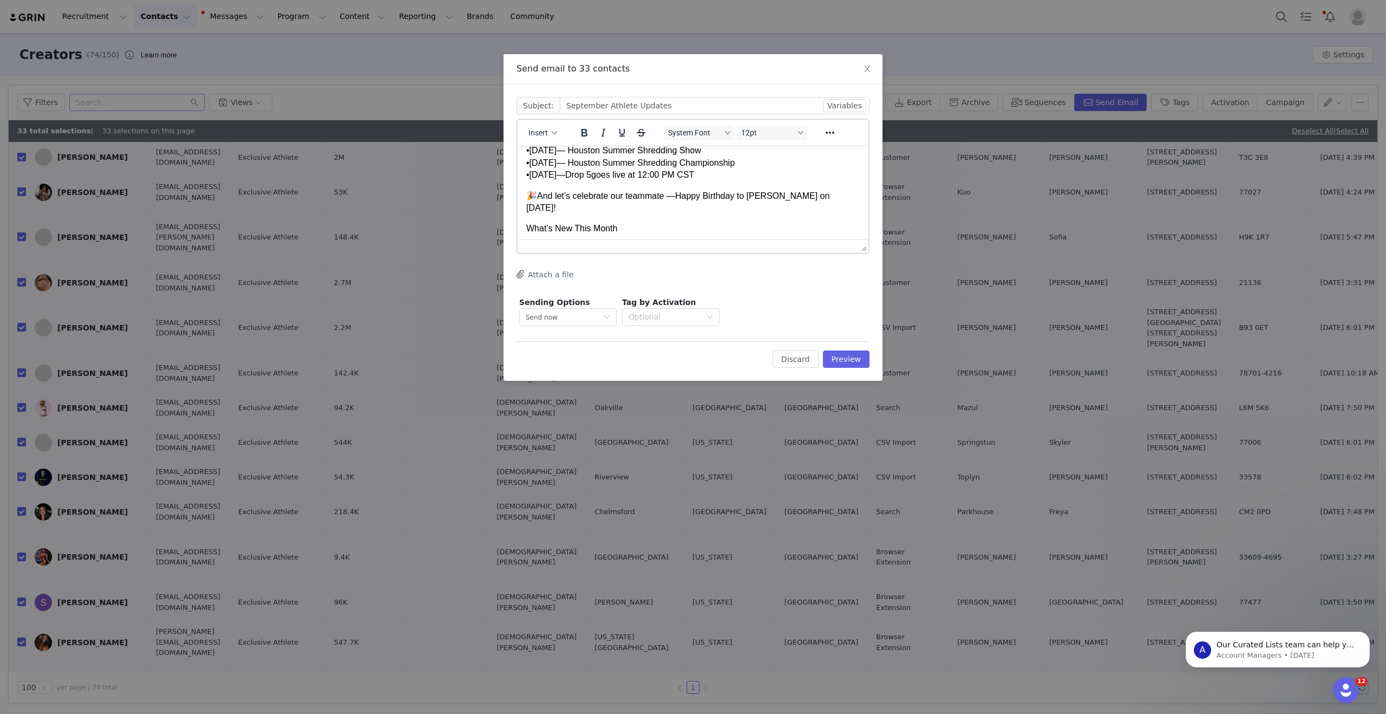
scroll to position [113, 0]
click at [540, 190] on p "🎉 And let’s celebrate our teammate — Happy Birthday to [PERSON_NAME] on [DATE]!" at bounding box center [693, 197] width 334 height 24
drag, startPoint x: 559, startPoint y: 192, endPoint x: 511, endPoint y: 197, distance: 48.9
click at [518, 197] on html "Hi Team, First off, a huge thank you to everyone for making Athlete Week such a…" at bounding box center [693, 385] width 351 height 707
click at [573, 203] on p "🎉 And let’s celebrate our teammate — Happy Birthday to [PERSON_NAME] on [DATE]!" at bounding box center [693, 197] width 334 height 24
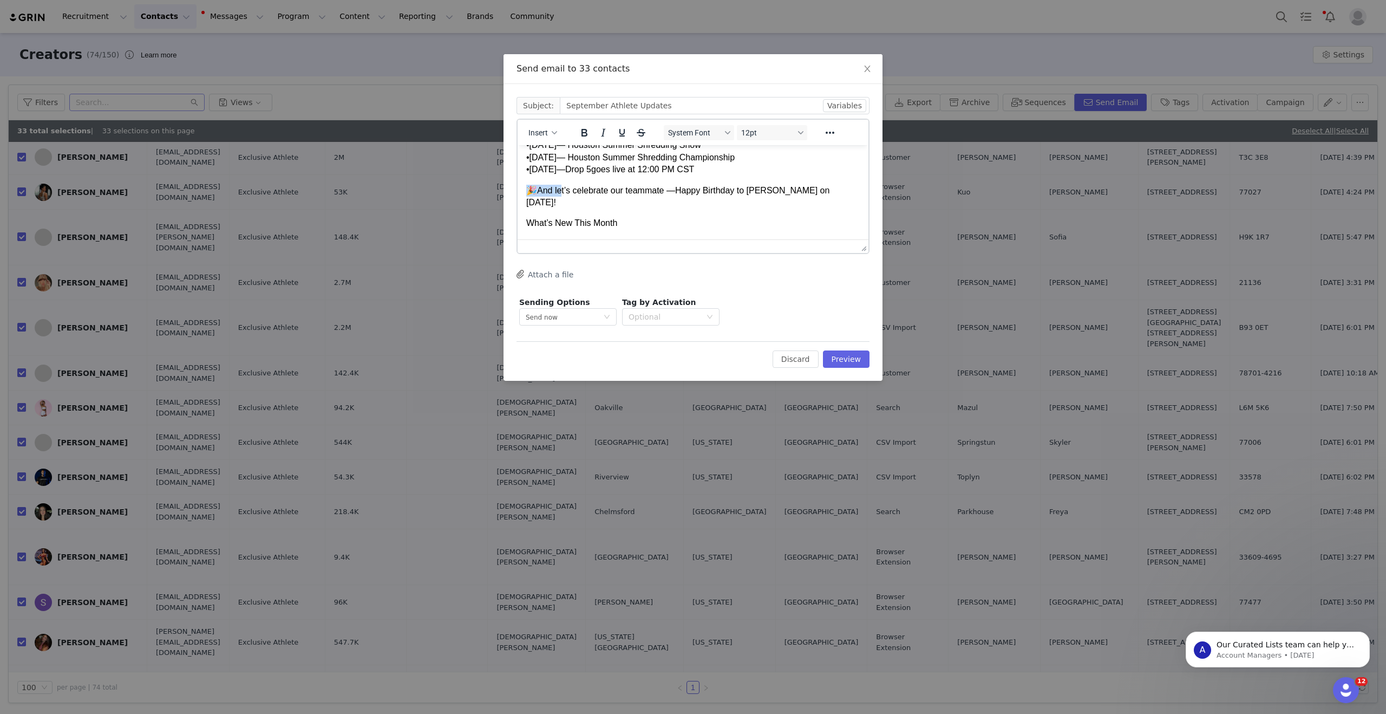
drag, startPoint x: 560, startPoint y: 190, endPoint x: 522, endPoint y: 190, distance: 37.9
click at [522, 190] on html "Hi Team, First off, a huge thank you to everyone for making Athlete Week such a…" at bounding box center [693, 385] width 351 height 707
click at [654, 191] on span "Happy Birthday to [PERSON_NAME] on [DATE]!" at bounding box center [742, 190] width 187 height 9
click at [567, 202] on span "to [PERSON_NAME] on [DATE]!" at bounding box center [619, 202] width 125 height 9
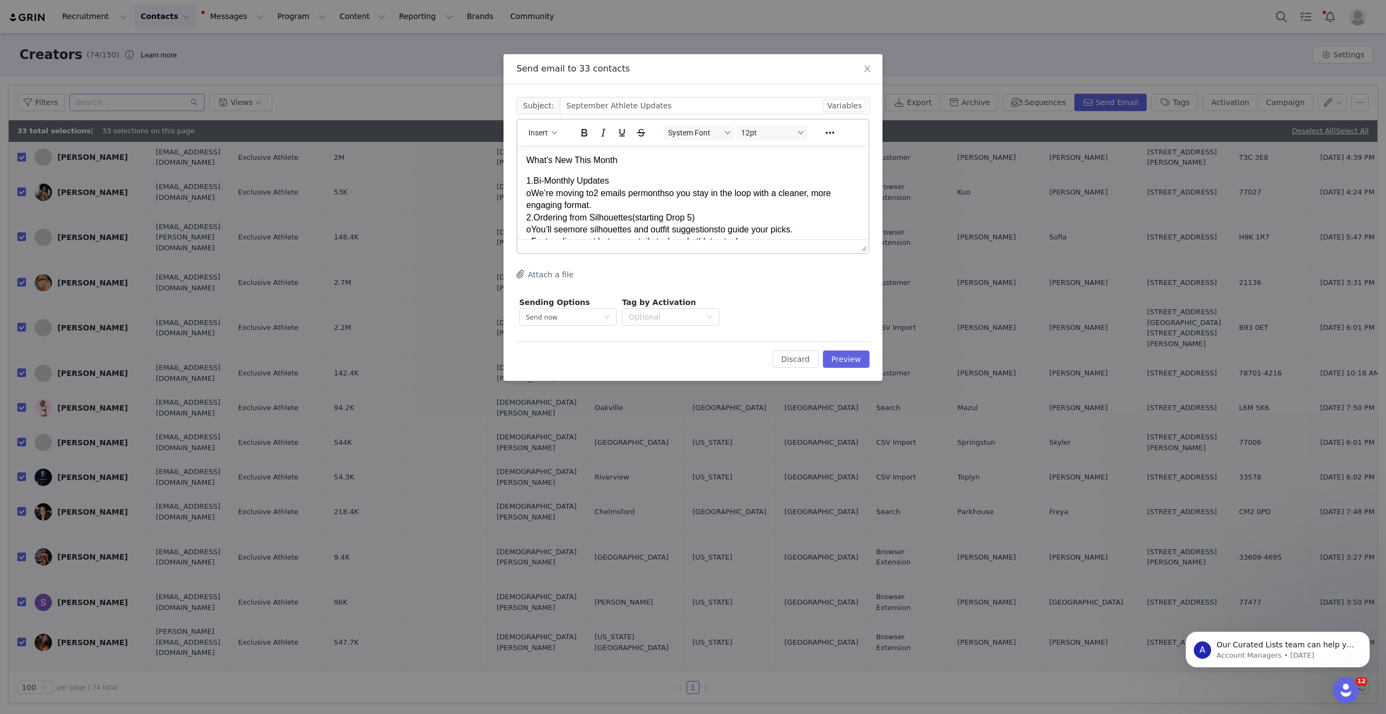
scroll to position [198, 0]
click at [533, 196] on div "o We’re moving to 2 emails per month so you stay in the loop with a cleaner, mo…" at bounding box center [693, 202] width 334 height 24
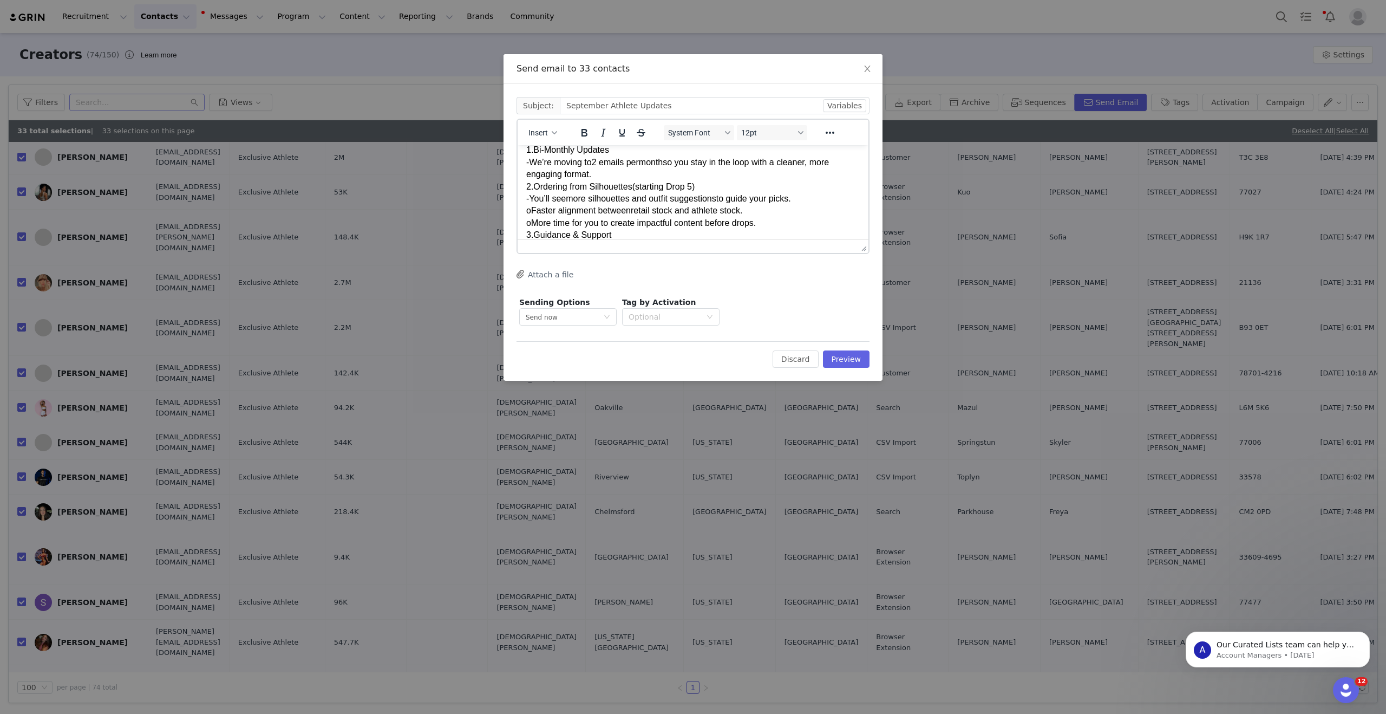
scroll to position [232, 0]
click at [531, 207] on span "o" at bounding box center [528, 209] width 5 height 9
click at [533, 224] on div "o More time for you to create impactful content before drops." at bounding box center [693, 222] width 334 height 12
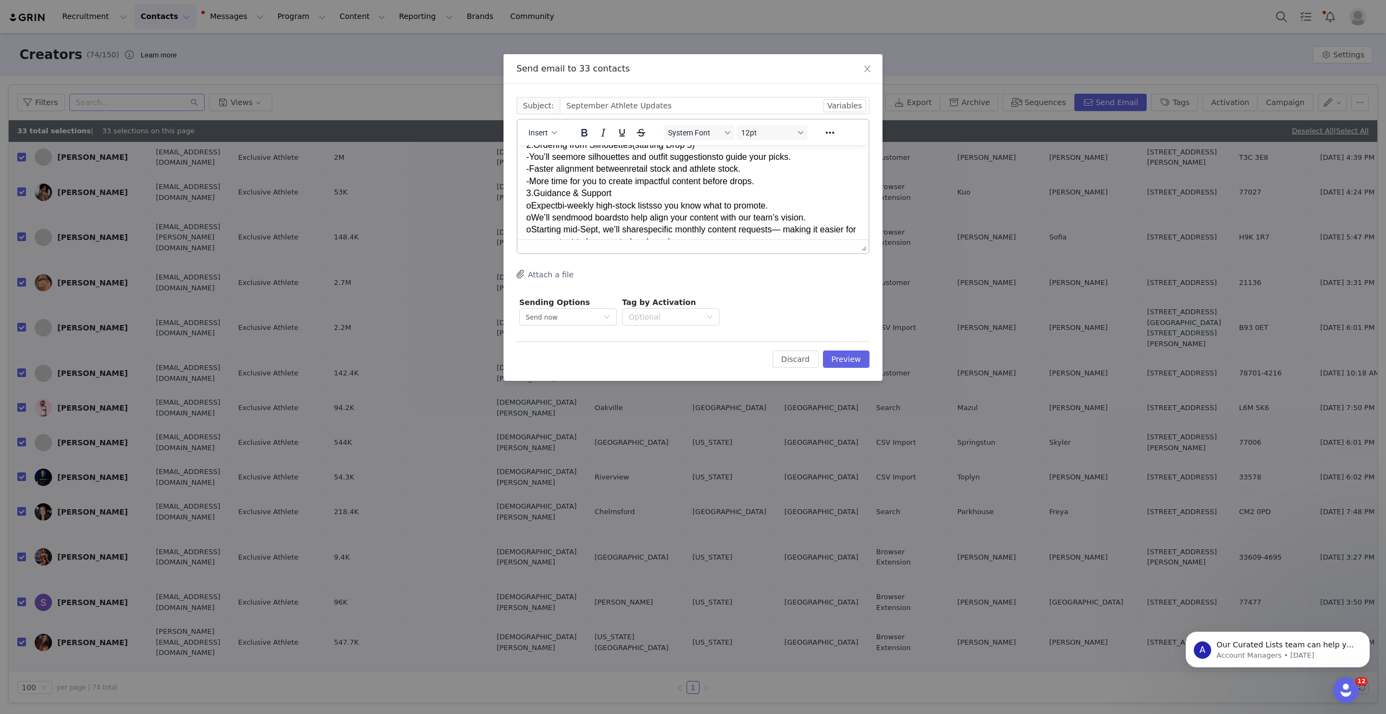
scroll to position [281, 0]
click at [531, 201] on span "o" at bounding box center [528, 197] width 5 height 9
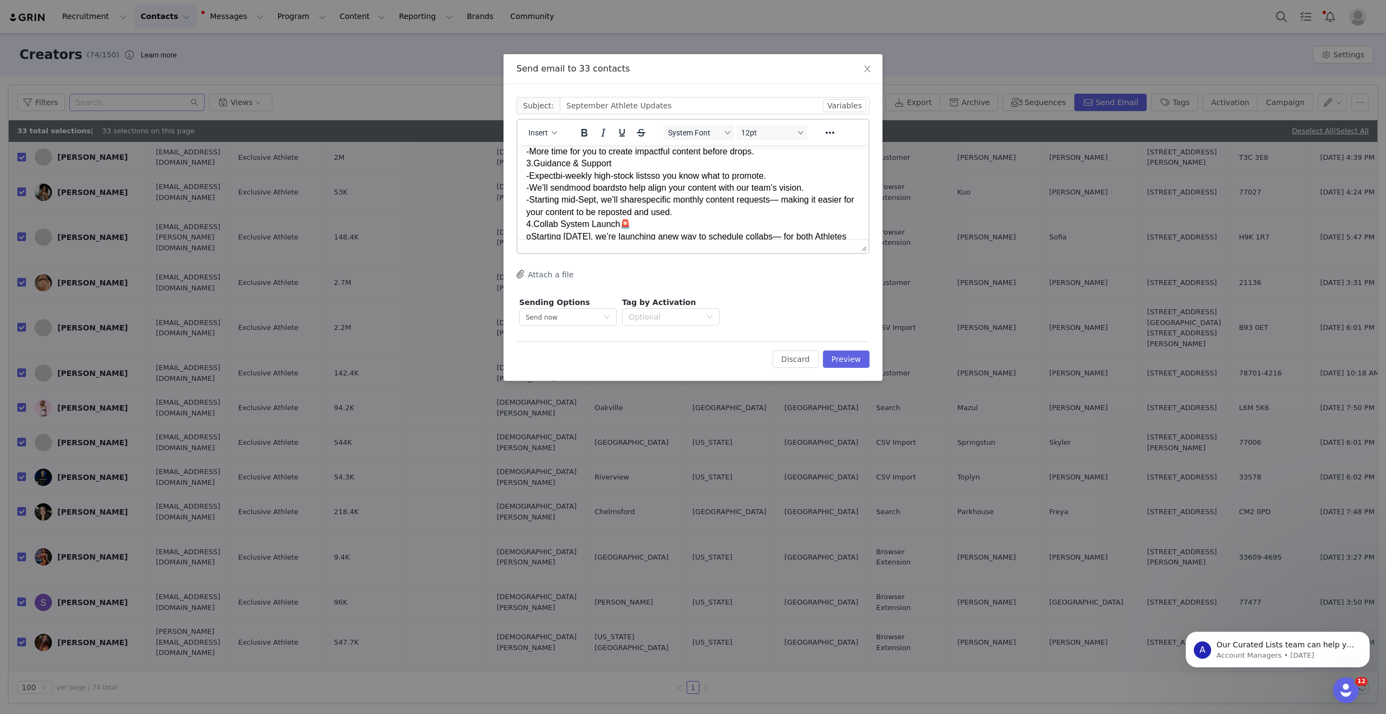
scroll to position [305, 0]
click at [794, 195] on div "- Starting mid-Sept, we’ll share specific monthly content requests — making it …" at bounding box center [693, 203] width 334 height 24
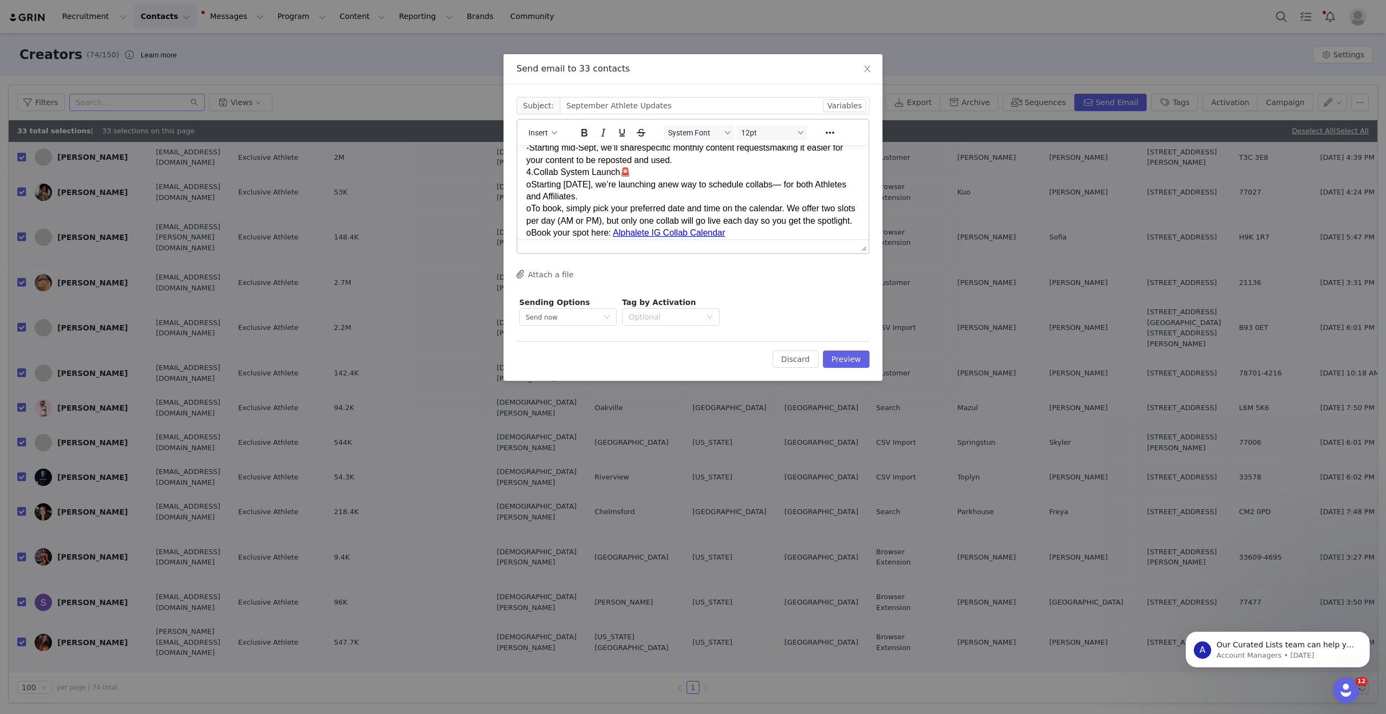
scroll to position [356, 0]
click at [530, 184] on span "o" at bounding box center [528, 183] width 5 height 9
click at [784, 180] on div "- Starting [DATE], we’re launching a new way to schedule collabs — for both Ath…" at bounding box center [693, 190] width 334 height 24
click at [531, 207] on span "o" at bounding box center [528, 206] width 5 height 9
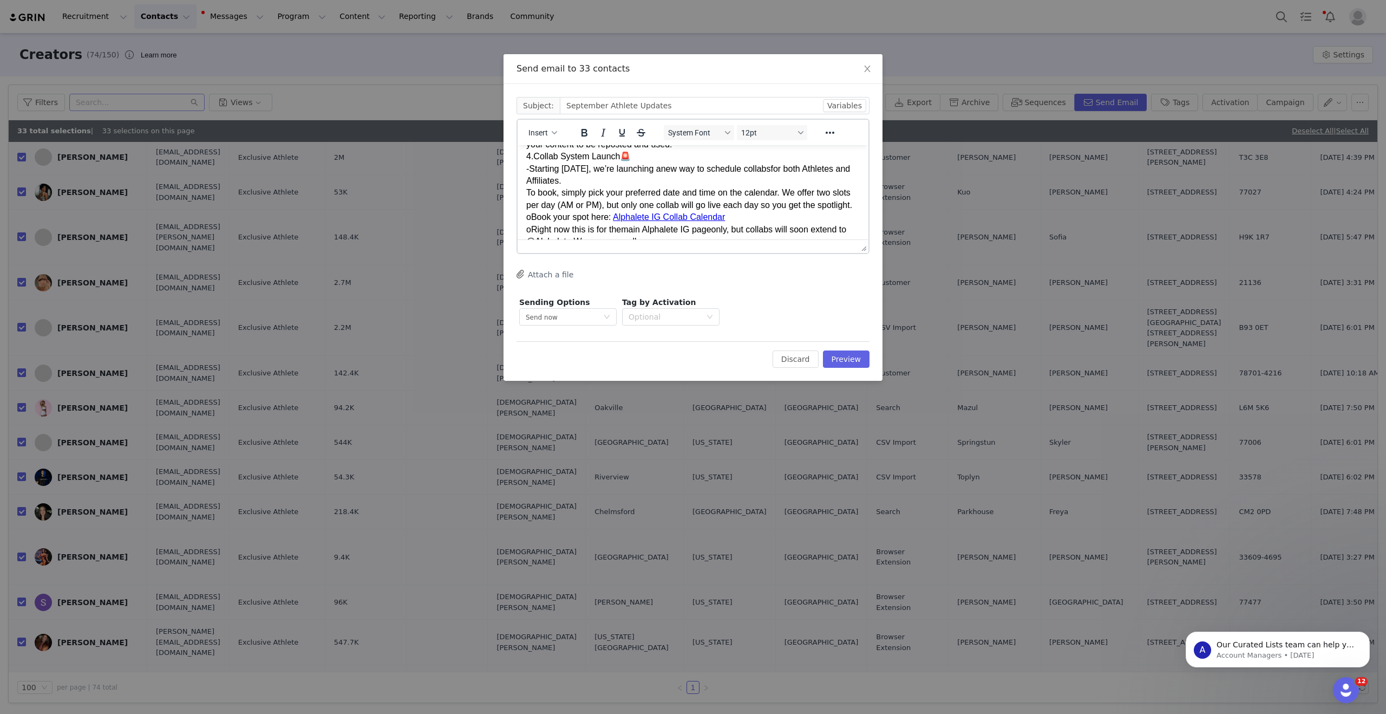
scroll to position [375, 0]
click at [533, 213] on span "Book your spot here:" at bounding box center [571, 212] width 80 height 9
click at [531, 227] on span "o" at bounding box center [528, 224] width 5 height 9
click at [534, 191] on div "o This is now the only way to request a collab (direct text messages will be re…" at bounding box center [693, 211] width 334 height 49
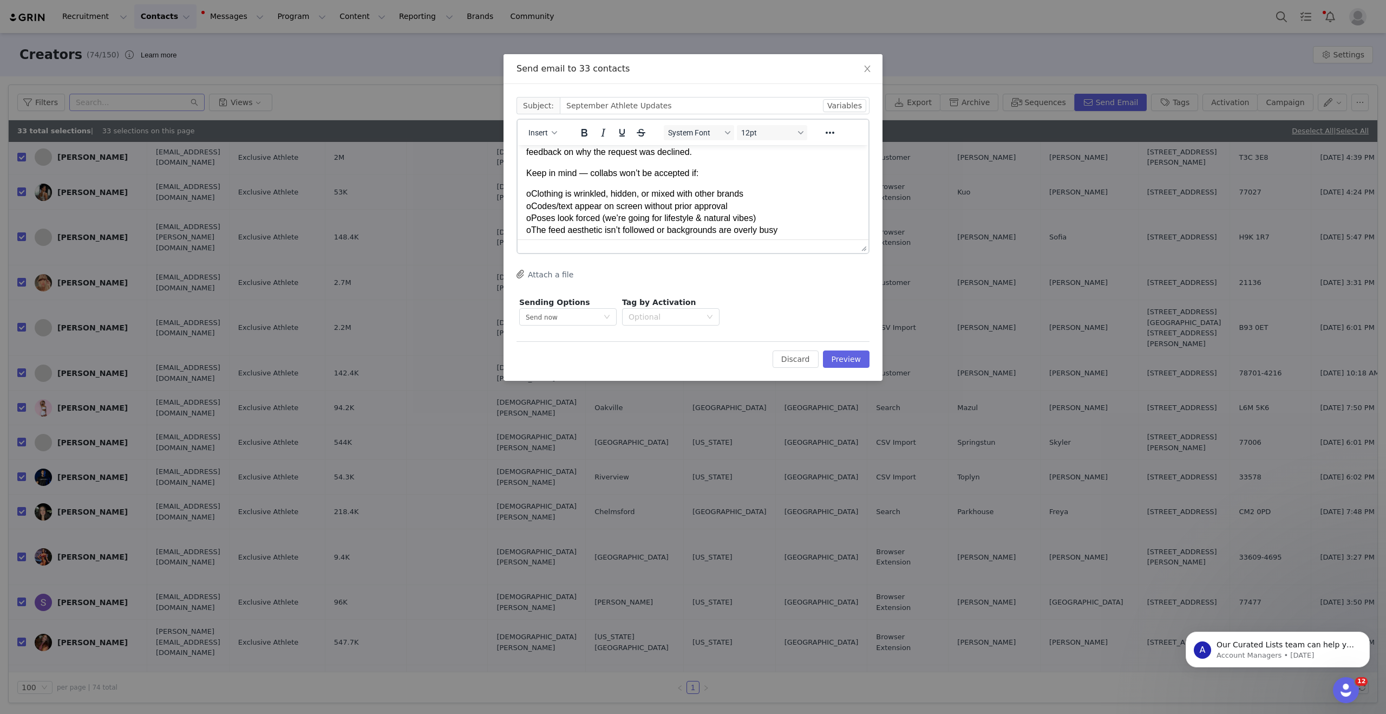
scroll to position [511, 0]
click at [587, 169] on span "Keep in mind — collabs won’t be accepted if:" at bounding box center [612, 169] width 172 height 9
click at [533, 190] on div "o Clothing is wrinkled, hidden, or mixed with other brands" at bounding box center [693, 191] width 334 height 12
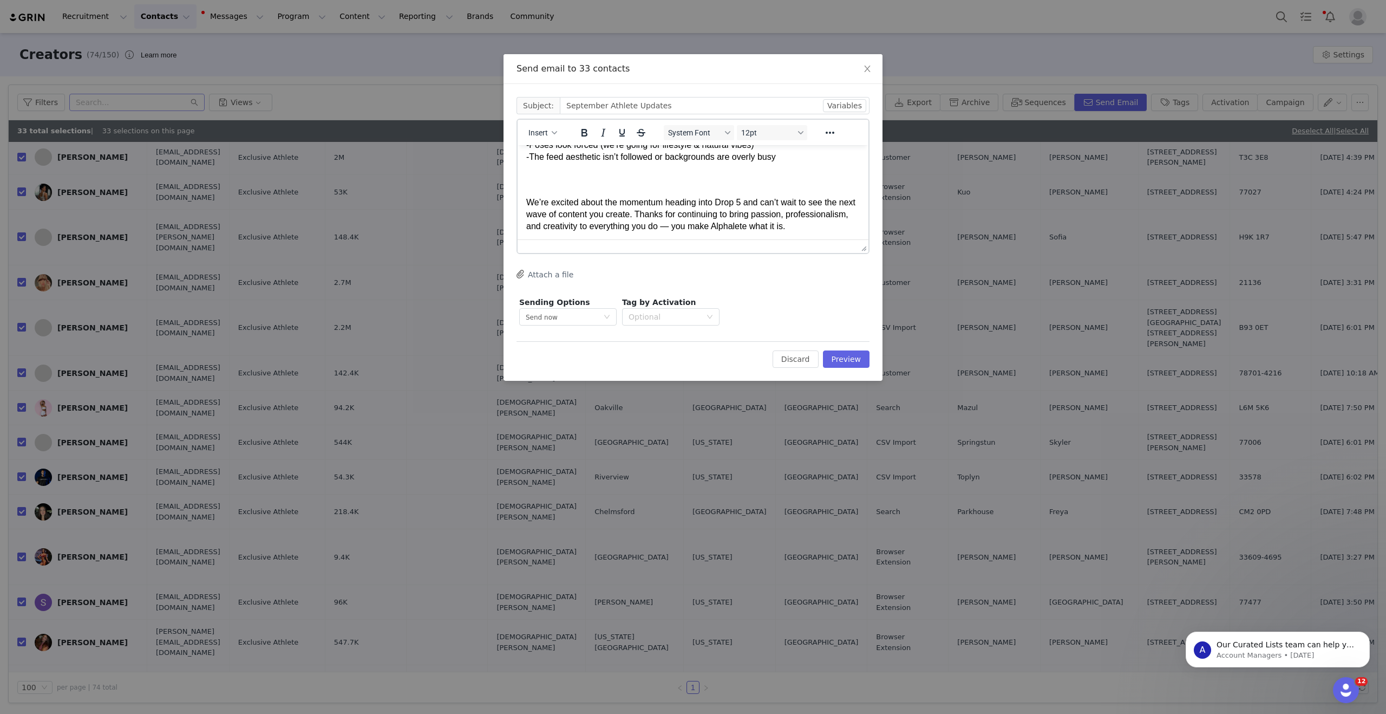
scroll to position [582, 0]
click at [685, 184] on div "Rich Text Area. Press ALT-0 for help." at bounding box center [693, 175] width 334 height 24
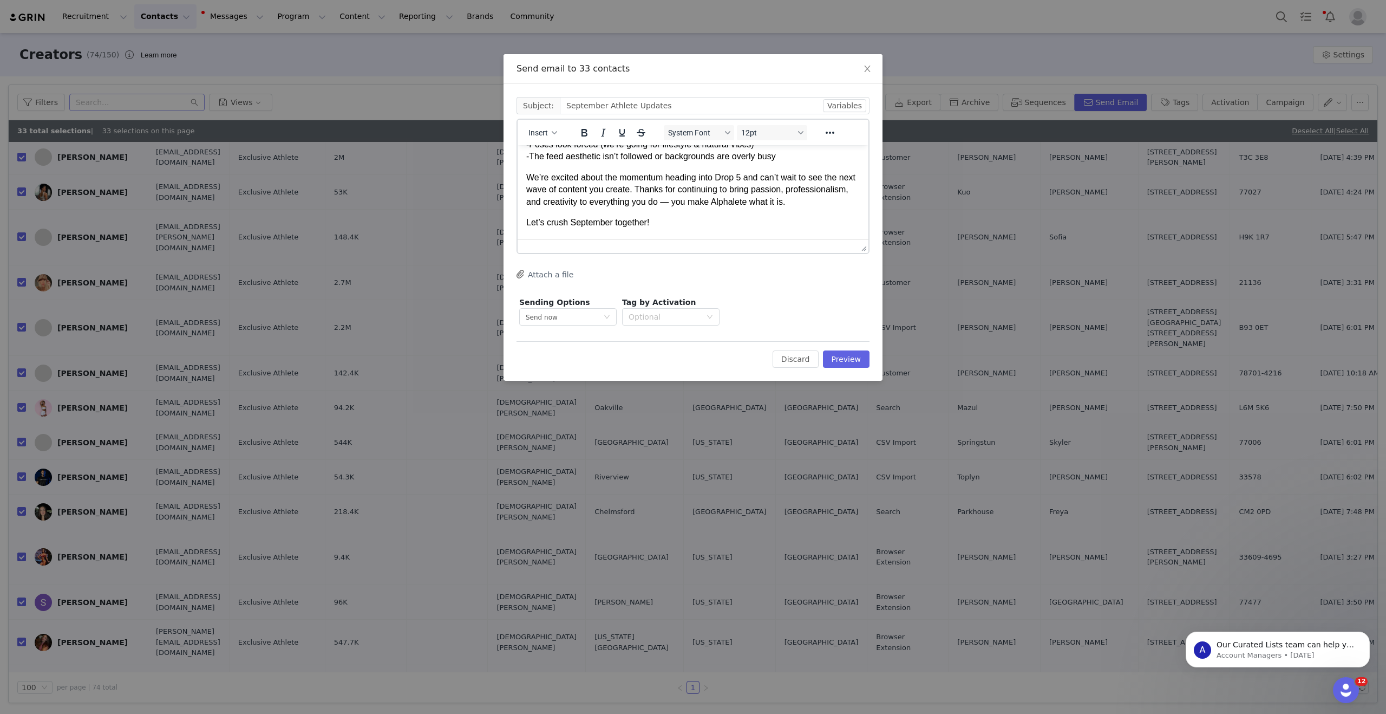
click at [738, 202] on p "We’re excited about the momentum heading into Drop 5 and can’t wait to see the …" at bounding box center [693, 190] width 334 height 36
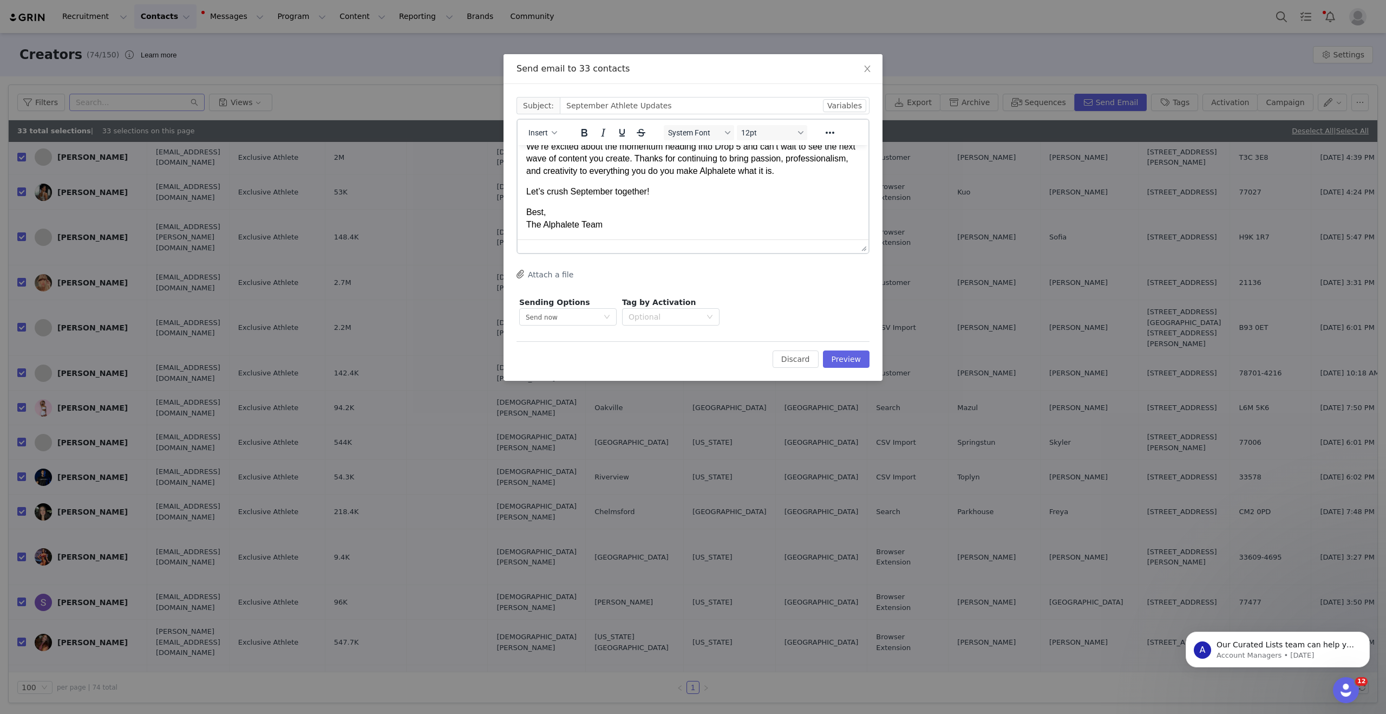
click at [572, 214] on p "Best, The Alphalete Team" at bounding box center [693, 218] width 334 height 24
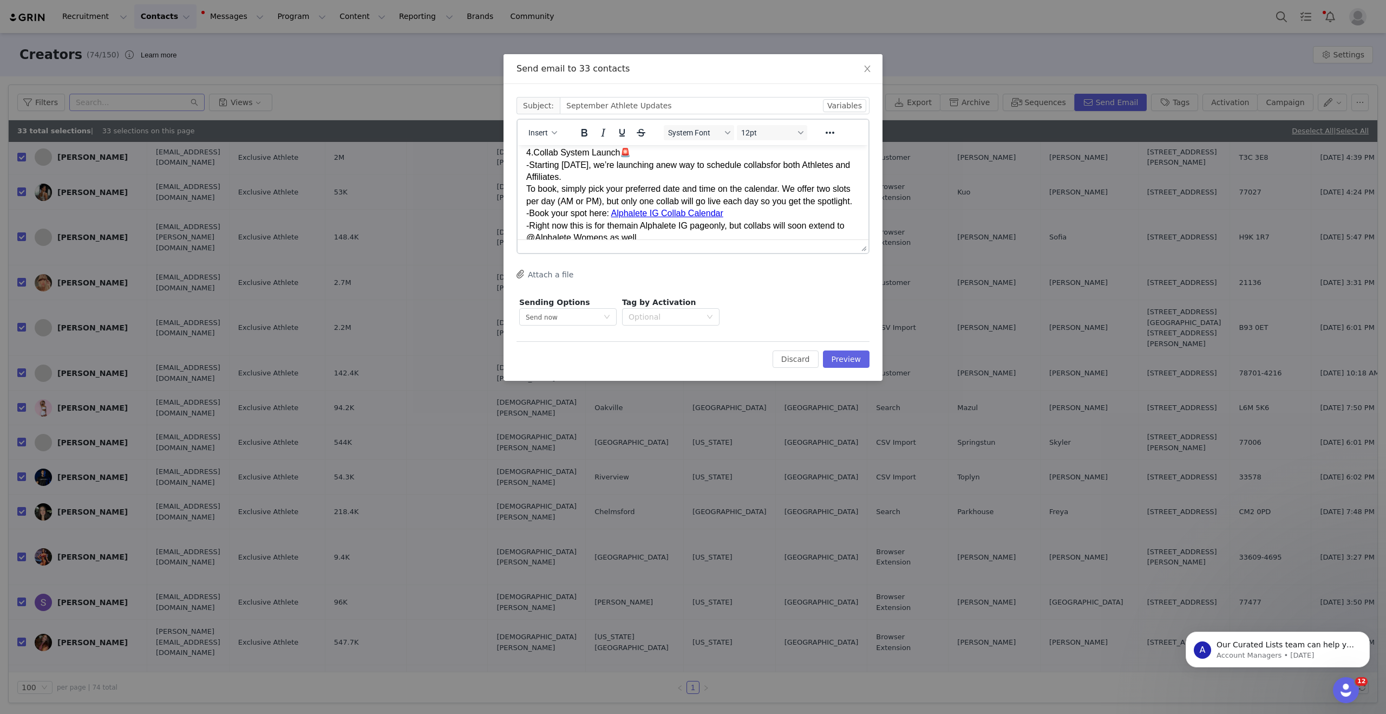
scroll to position [377, 0]
click at [841, 352] on button "Preview" at bounding box center [846, 358] width 47 height 17
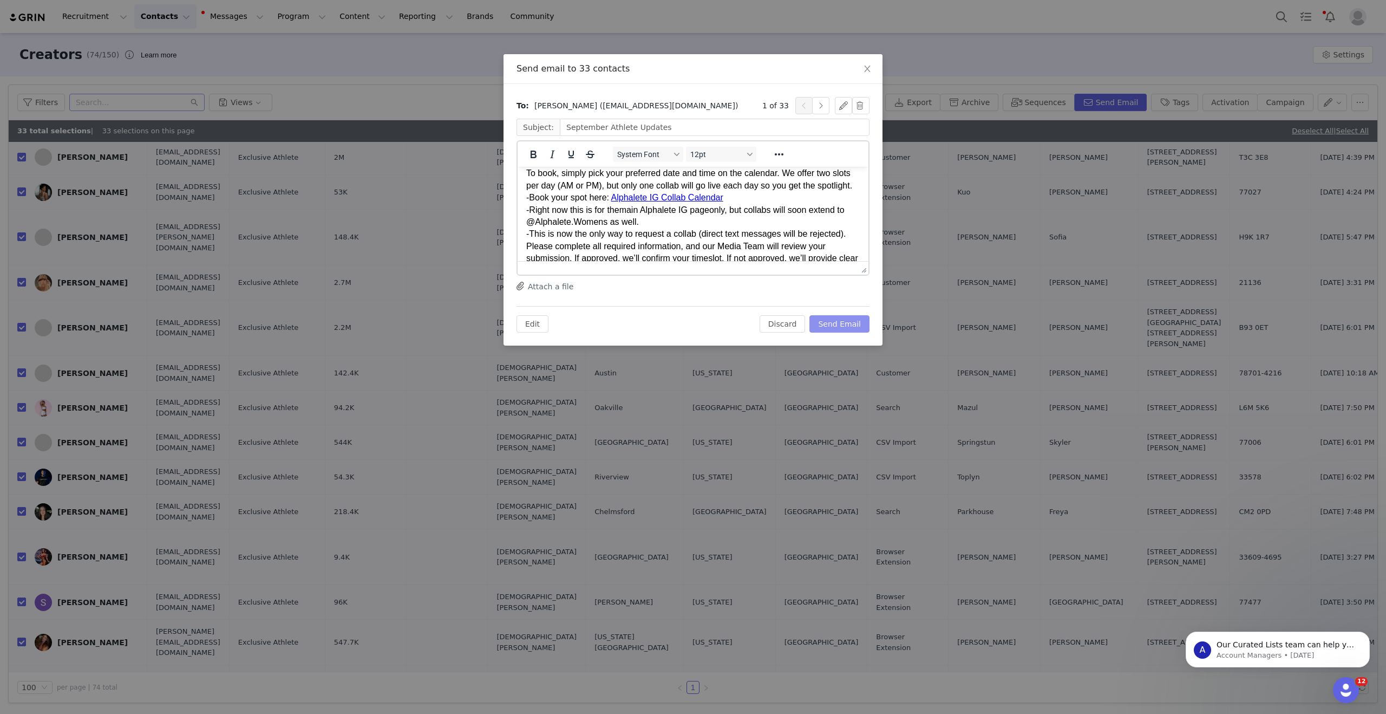
scroll to position [412, 0]
click at [693, 198] on span "Alphalete IG Collab Calendar" at bounding box center [667, 196] width 112 height 9
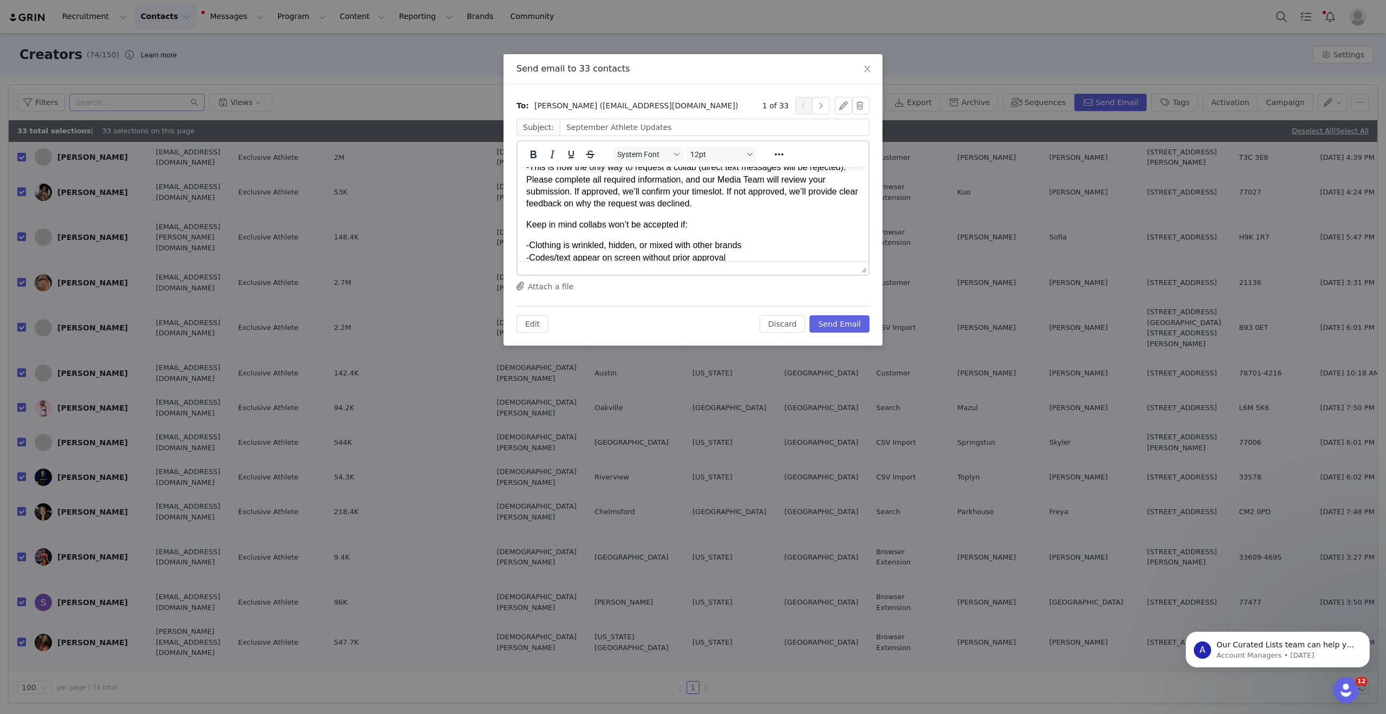
scroll to position [479, 0]
click at [708, 187] on div "- This is now the only way to request a collab (direct text messages will be re…" at bounding box center [693, 185] width 334 height 49
click at [736, 201] on div "- This is now the only way to request a collab (direct text messages will be re…" at bounding box center [693, 185] width 334 height 49
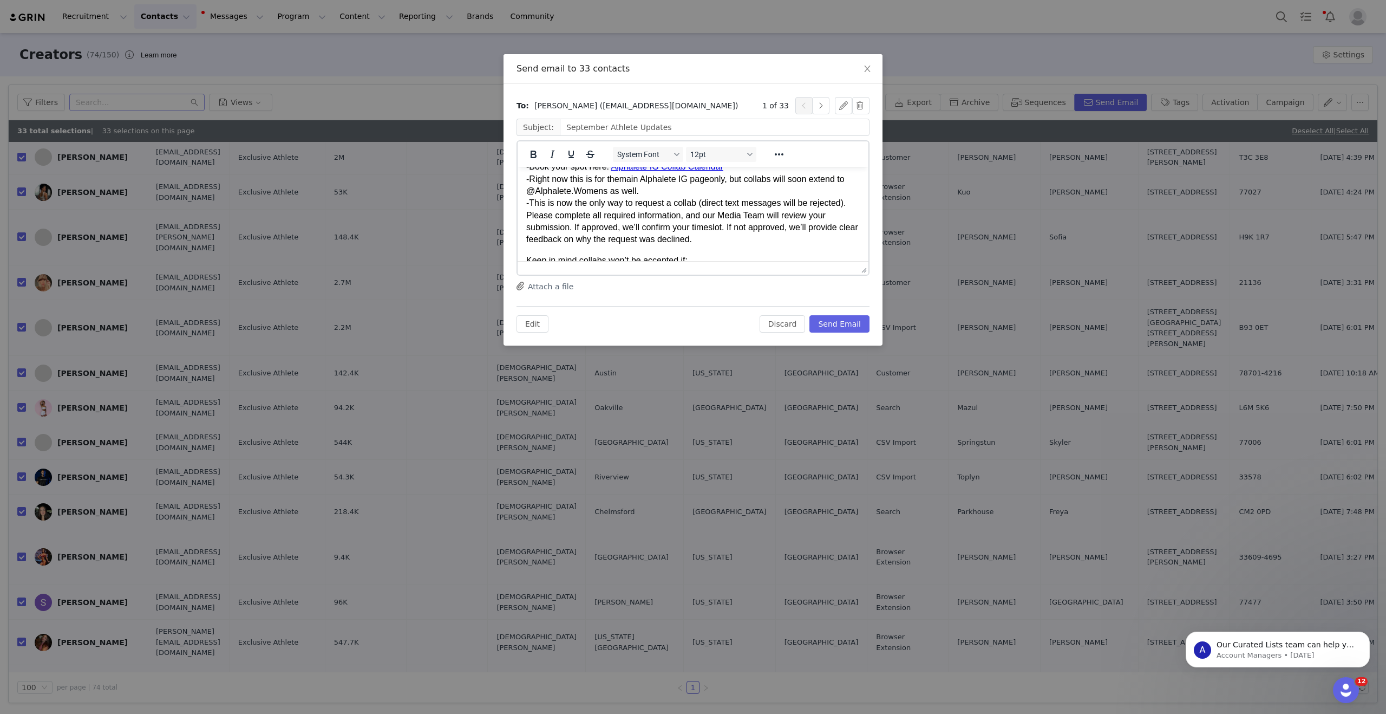
scroll to position [612, 0]
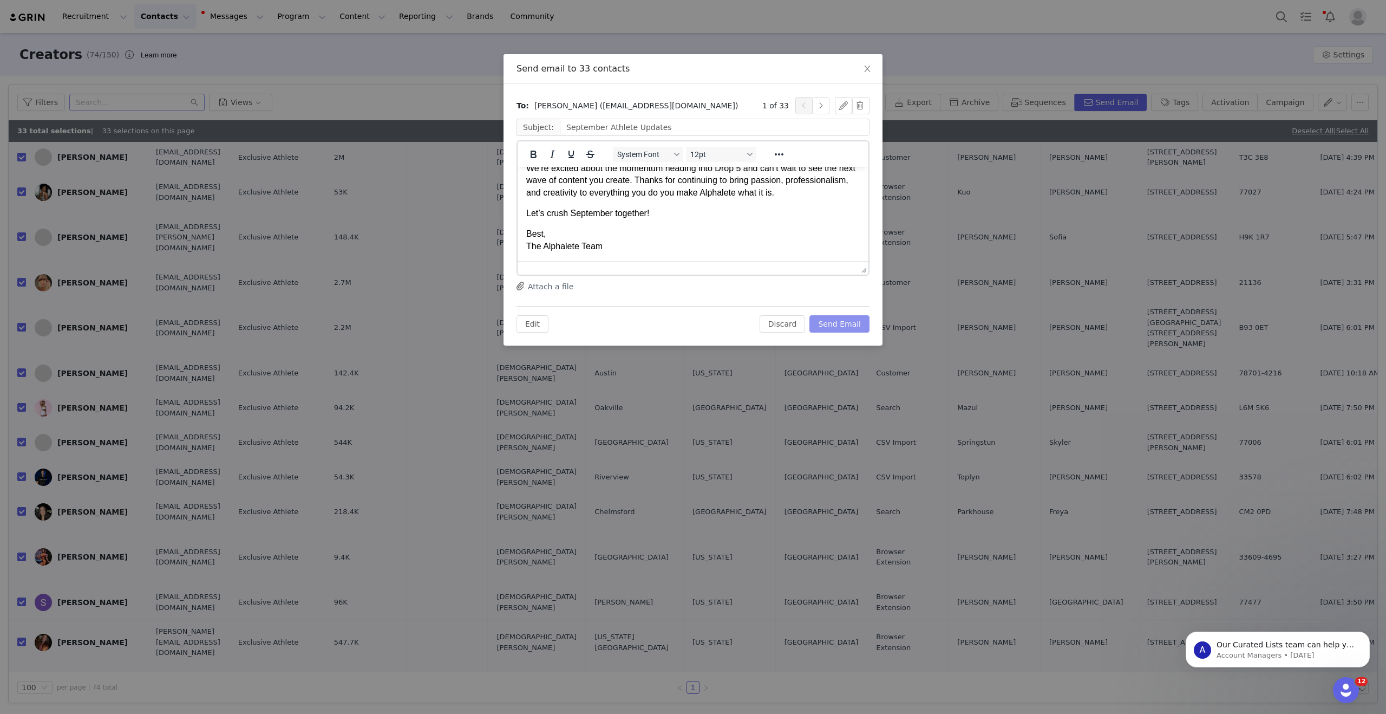
click at [833, 321] on button "Send Email" at bounding box center [839, 323] width 60 height 17
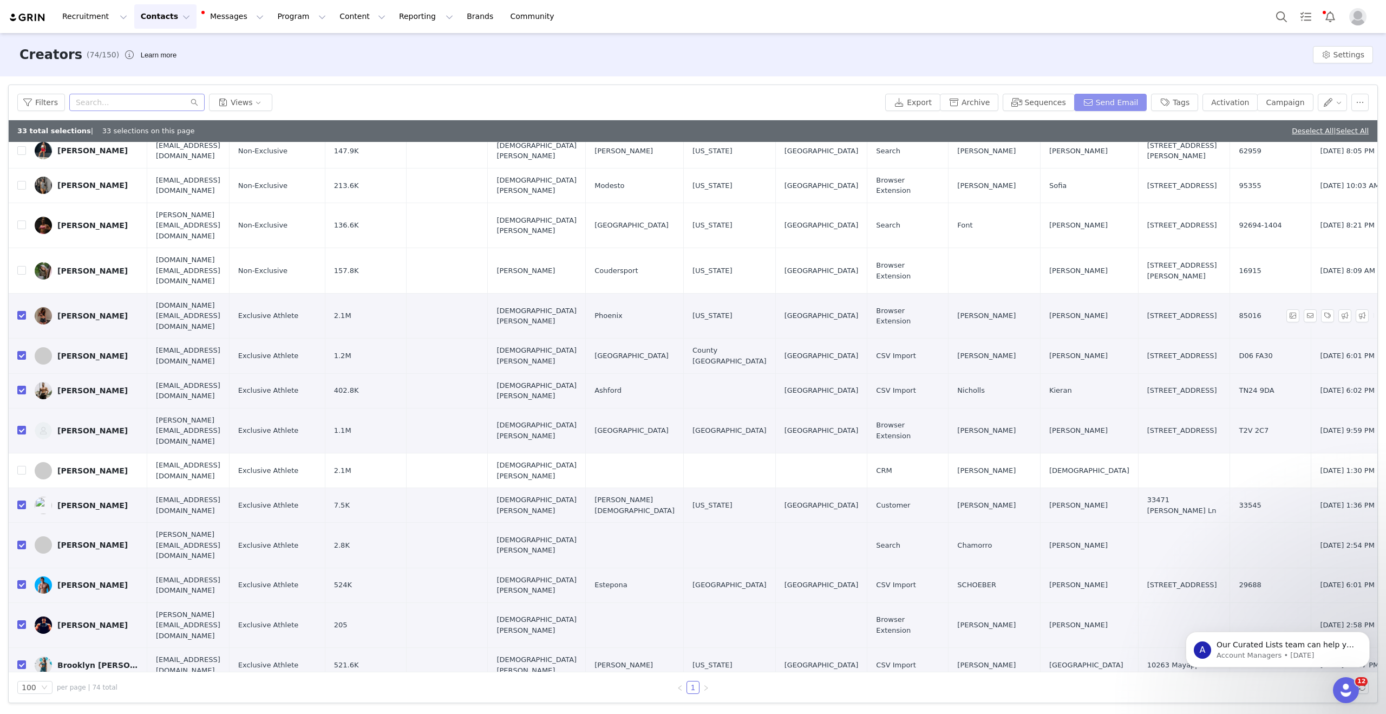
scroll to position [1384, 0]
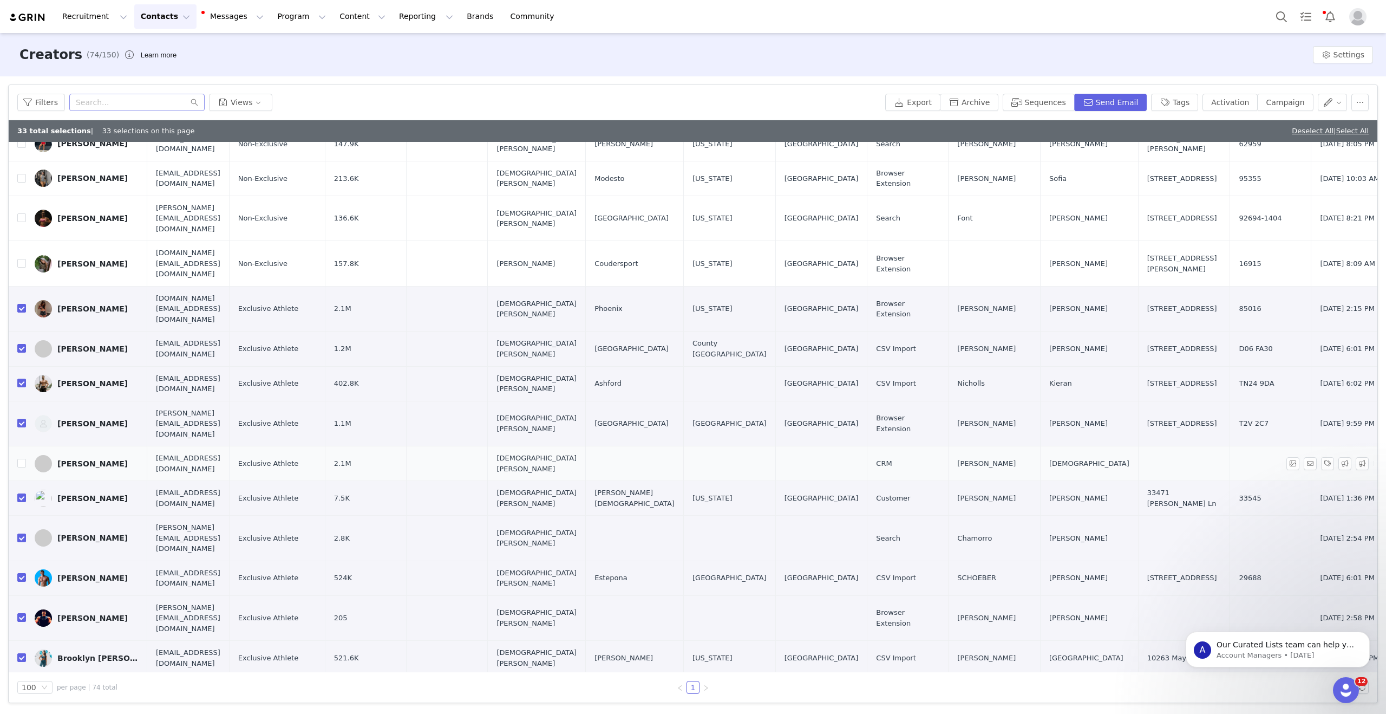
click at [74, 459] on div "[PERSON_NAME]" at bounding box center [92, 463] width 70 height 9
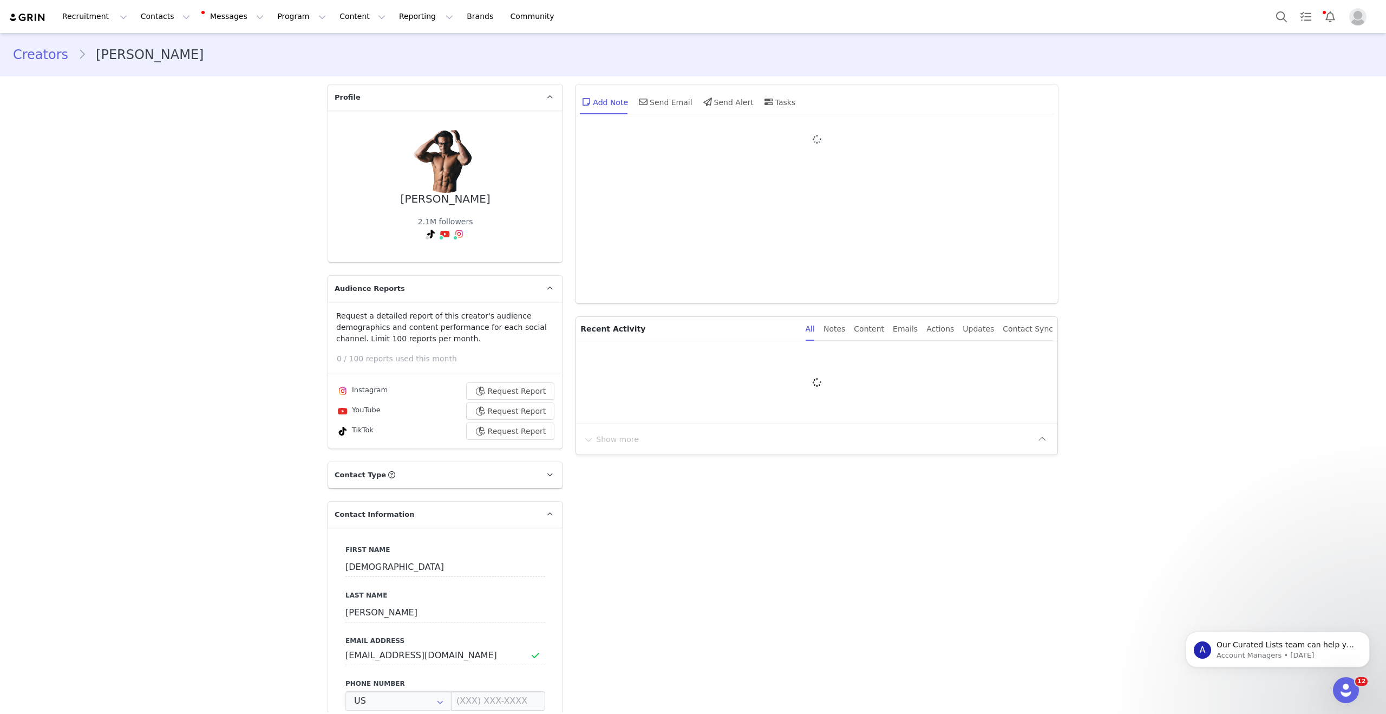
type input "+1 ([GEOGRAPHIC_DATA])"
click at [652, 100] on div "Send Email" at bounding box center [665, 102] width 56 height 26
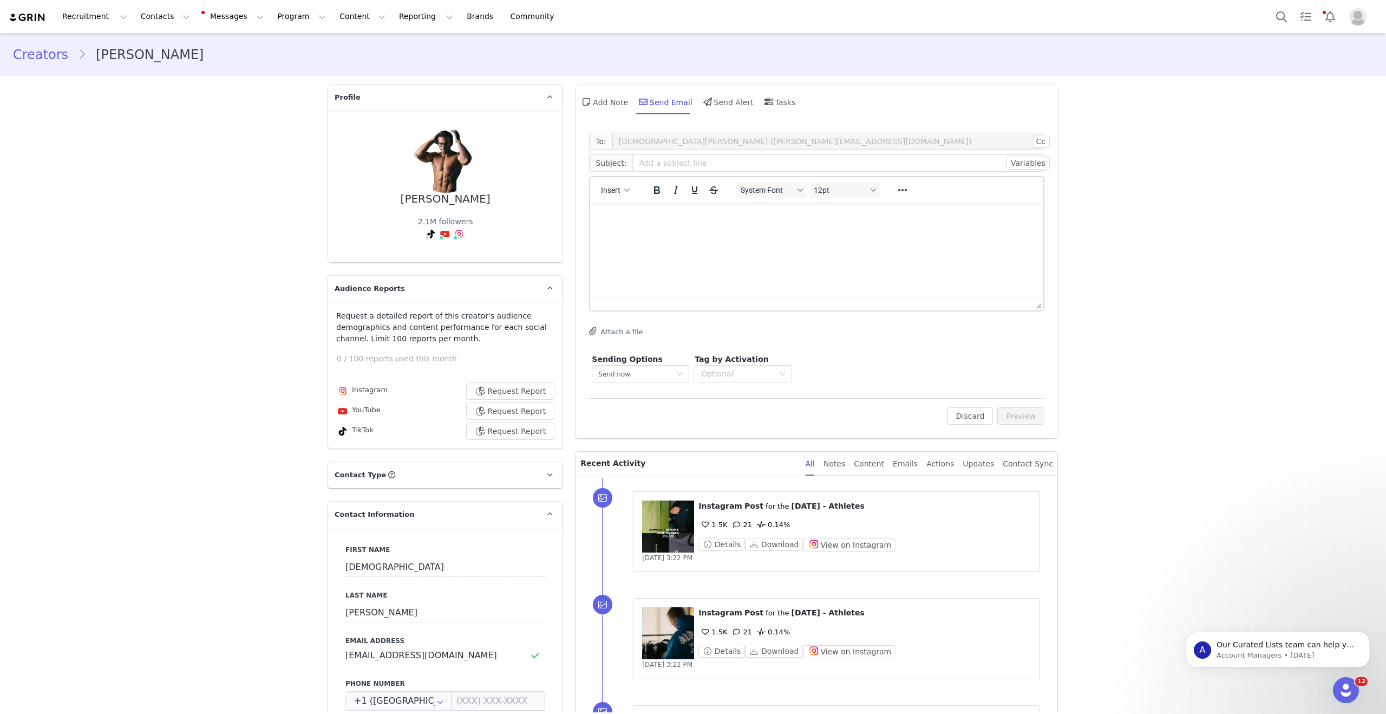
click at [646, 230] on html at bounding box center [816, 216] width 453 height 29
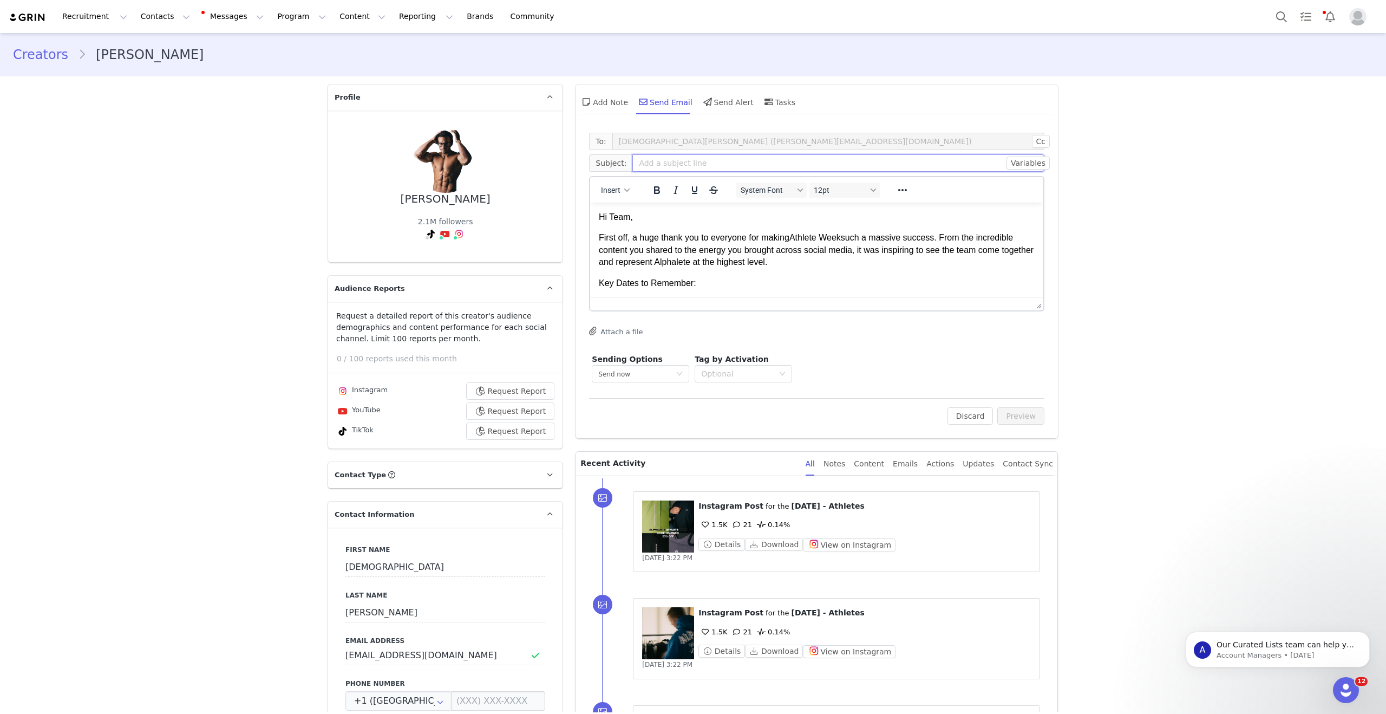
click at [714, 162] on input "text" at bounding box center [838, 162] width 412 height 17
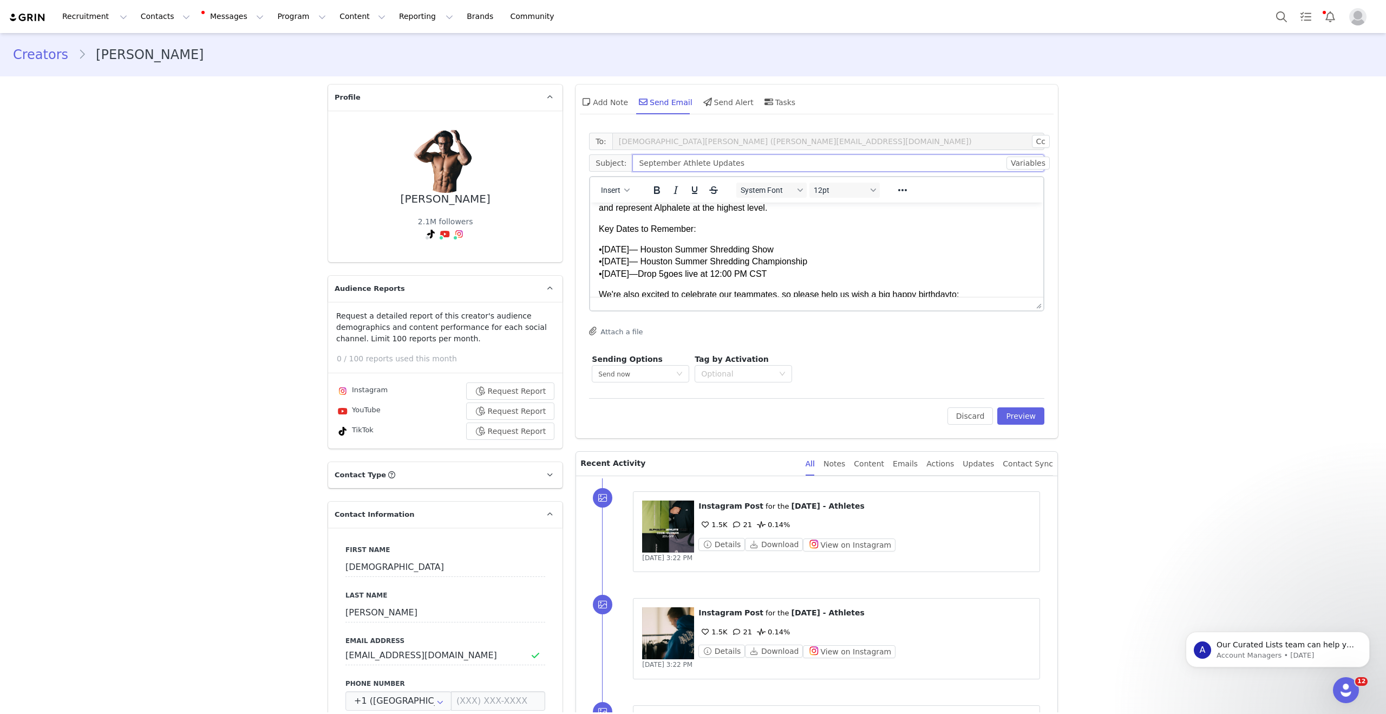
scroll to position [54, 0]
type input "September Athlete Updates"
click at [1010, 414] on button "Preview" at bounding box center [1020, 415] width 47 height 17
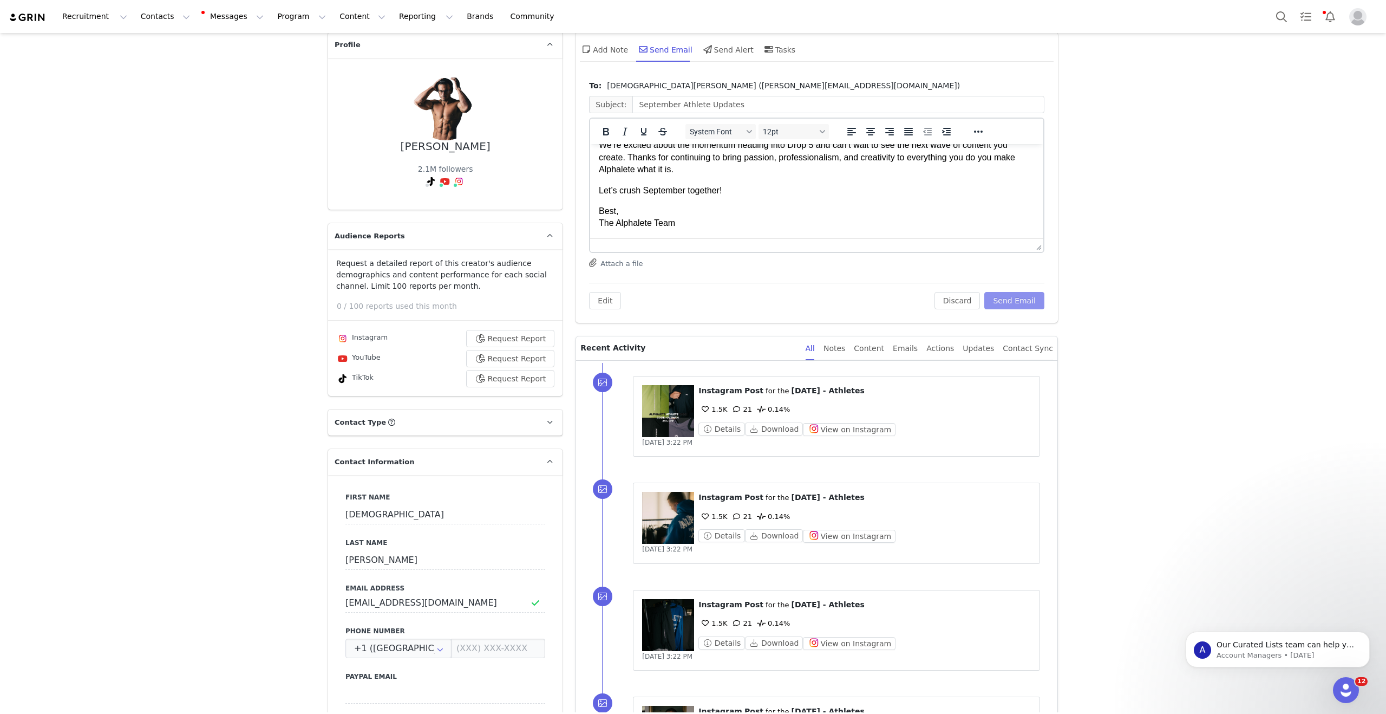
scroll to position [58, 0]
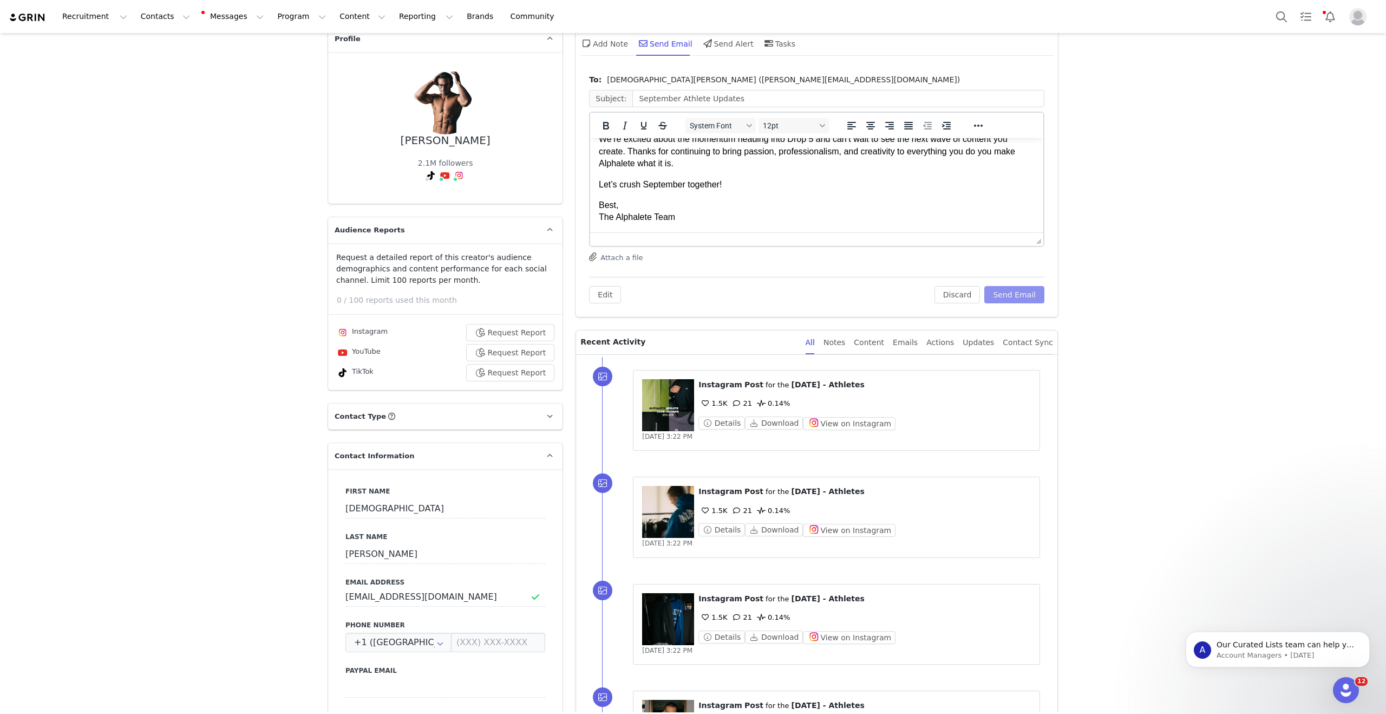
click at [1028, 297] on button "Send Email" at bounding box center [1014, 294] width 60 height 17
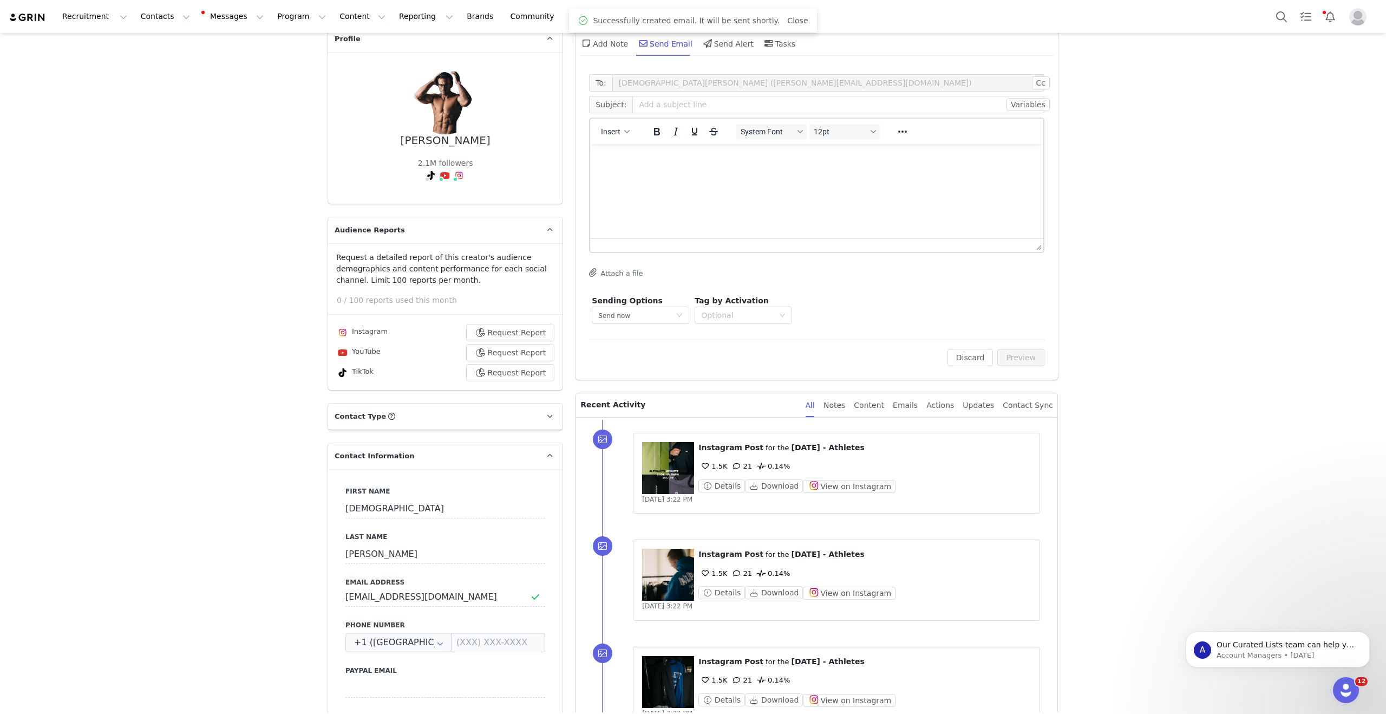
scroll to position [0, 0]
